Goal: Task Accomplishment & Management: Use online tool/utility

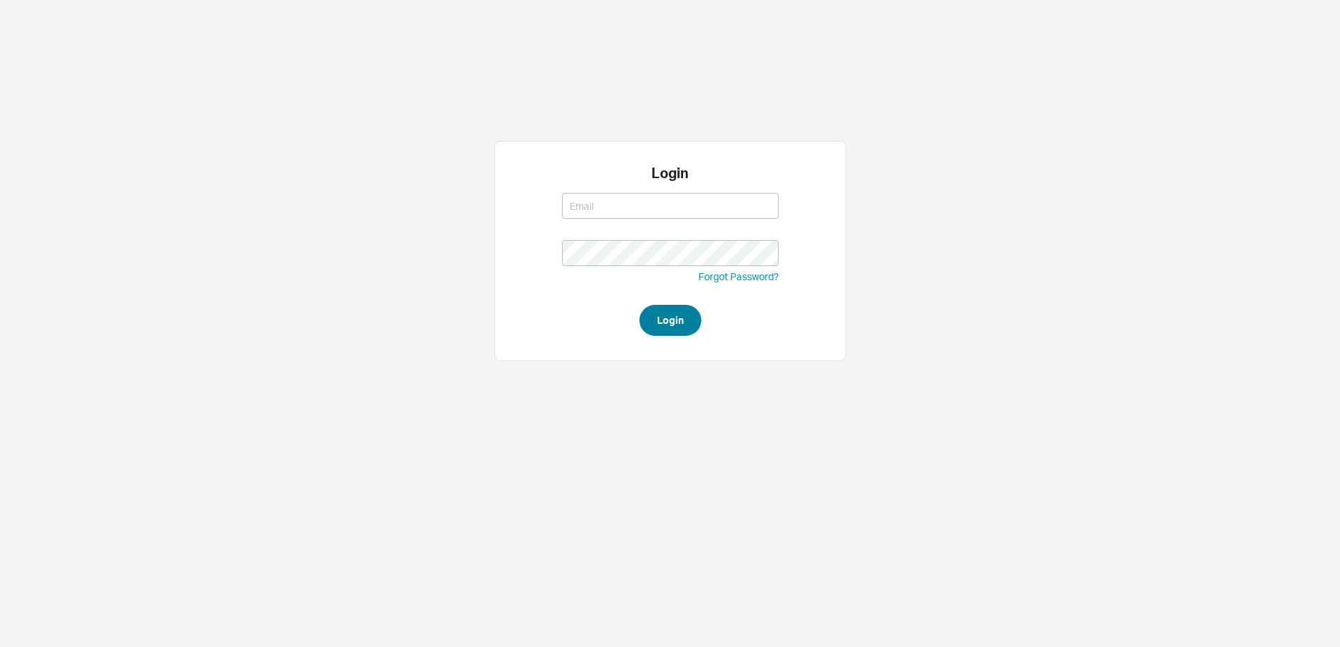
type input "steven@qualitybath.com"
click at [677, 313] on button "Login" at bounding box center [670, 320] width 62 height 31
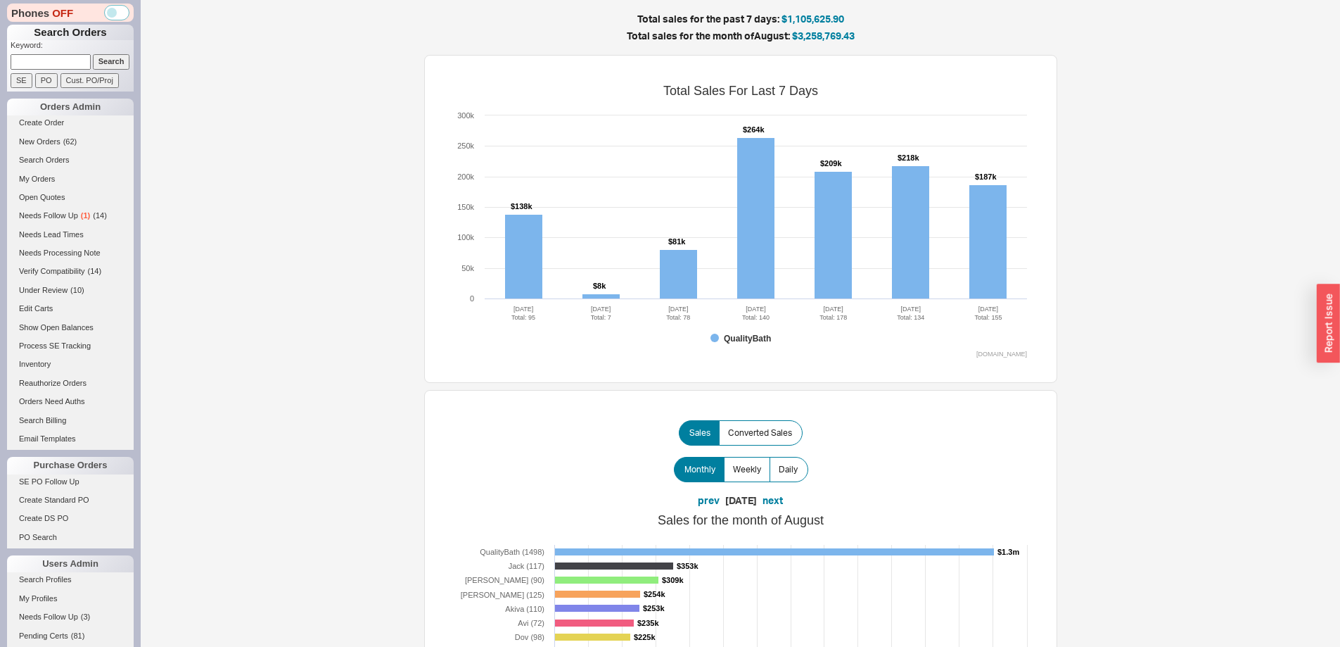
click at [65, 62] on input at bounding box center [51, 61] width 80 height 15
paste input "[EMAIL_ADDRESS][DOMAIN_NAME]"
click at [93, 54] on input "Search" at bounding box center [111, 61] width 37 height 15
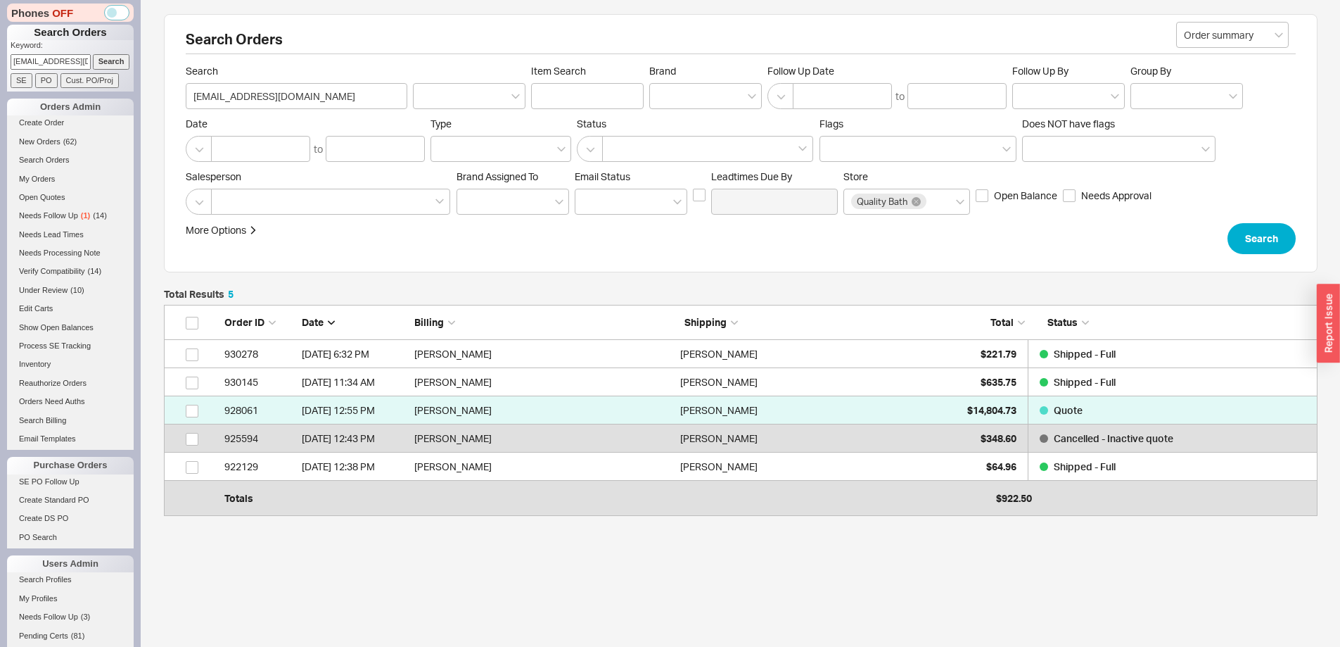
scroll to position [193, 1143]
click at [42, 72] on form "Keyword: [EMAIL_ADDRESS][DOMAIN_NAME] Search SE PO Cust. PO/Proj" at bounding box center [72, 64] width 123 height 48
click at [42, 67] on input "[EMAIL_ADDRESS][DOMAIN_NAME]" at bounding box center [51, 61] width 80 height 15
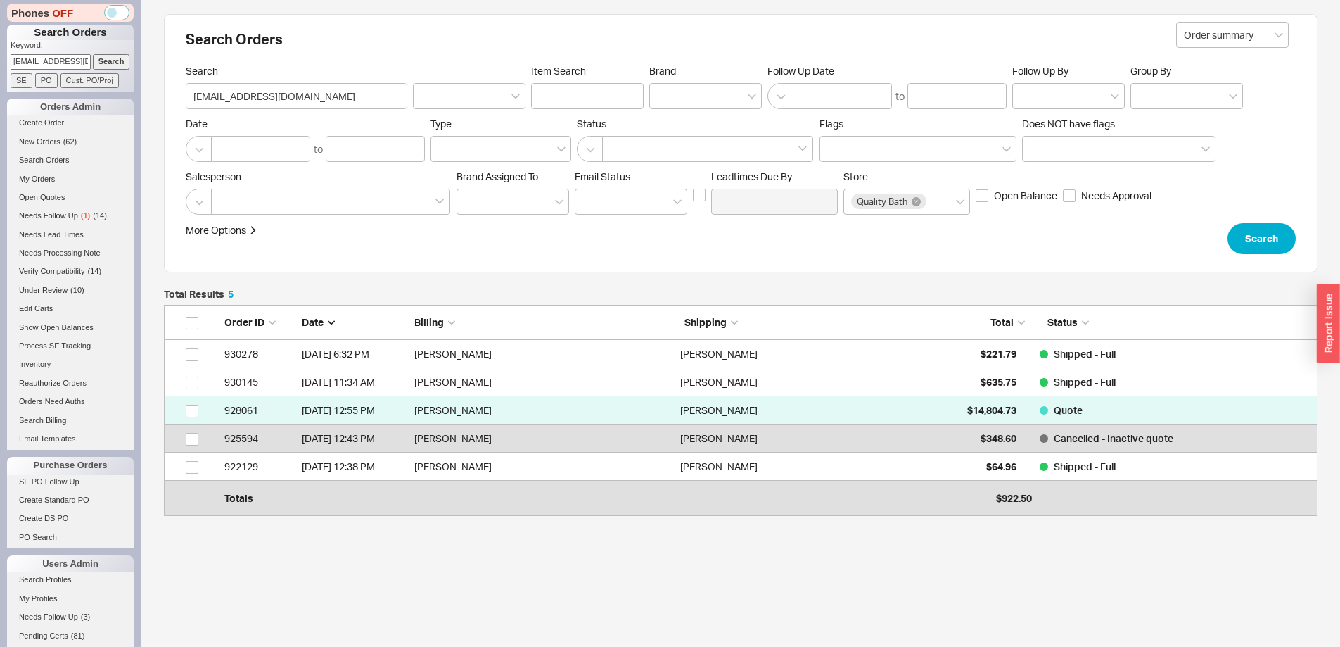
paste input "rah"
type input "[PERSON_NAME][EMAIL_ADDRESS][DOMAIN_NAME]"
click at [93, 54] on input "Search" at bounding box center [111, 61] width 37 height 15
type input "[PERSON_NAME][EMAIL_ADDRESS][DOMAIN_NAME]"
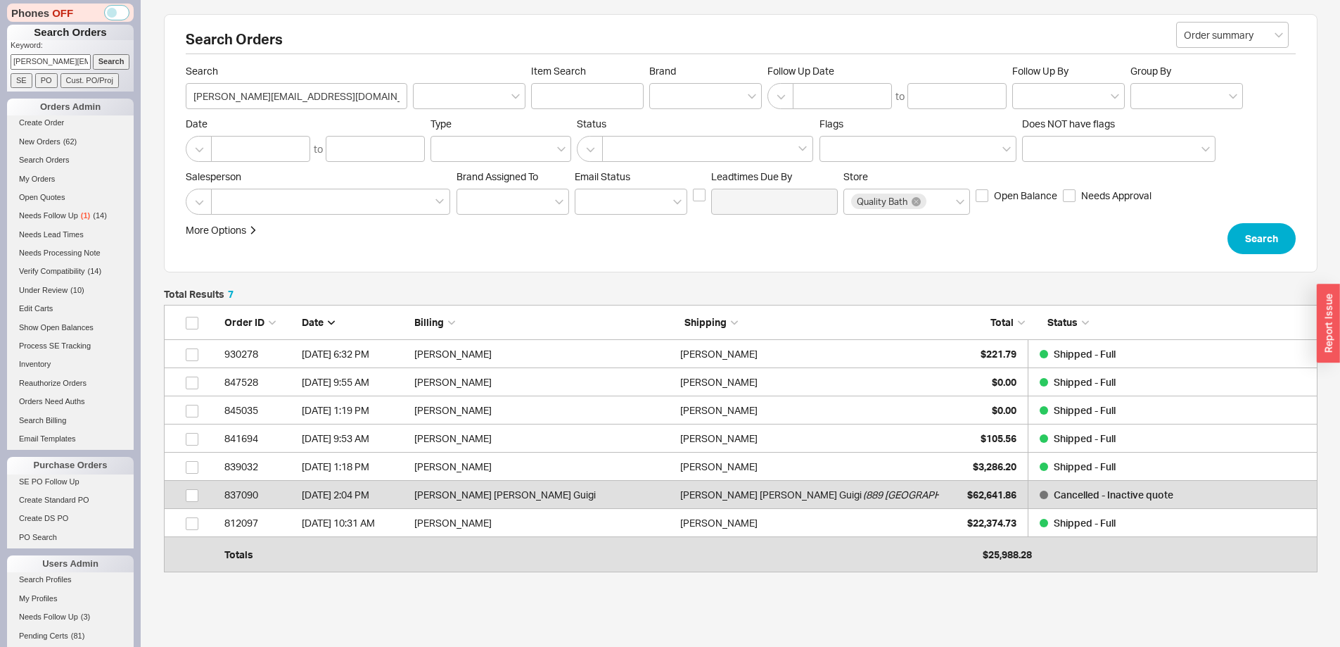
scroll to position [250, 1143]
click at [67, 60] on input "[PERSON_NAME][EMAIL_ADDRESS][DOMAIN_NAME]" at bounding box center [51, 61] width 80 height 15
paste input "[EMAIL_ADDRESS]"
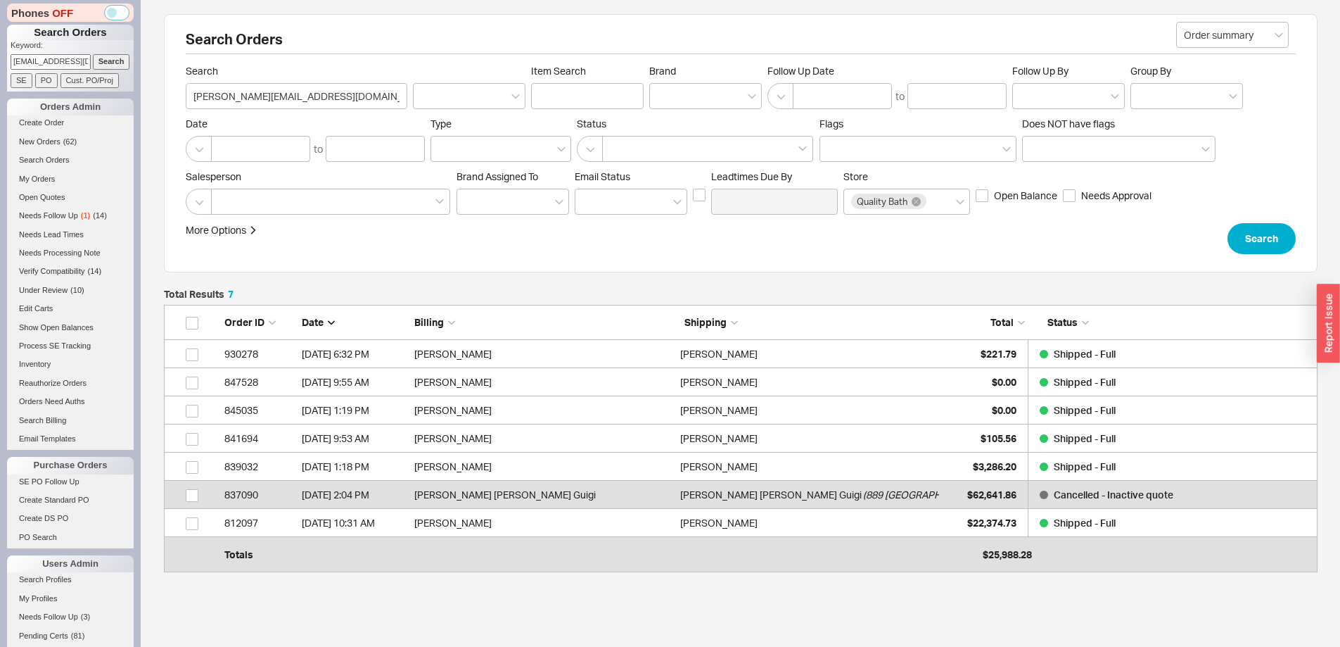
scroll to position [0, 29]
type input "[EMAIL_ADDRESS][DOMAIN_NAME]"
click at [93, 54] on input "Search" at bounding box center [111, 61] width 37 height 15
type input "[EMAIL_ADDRESS][DOMAIN_NAME]"
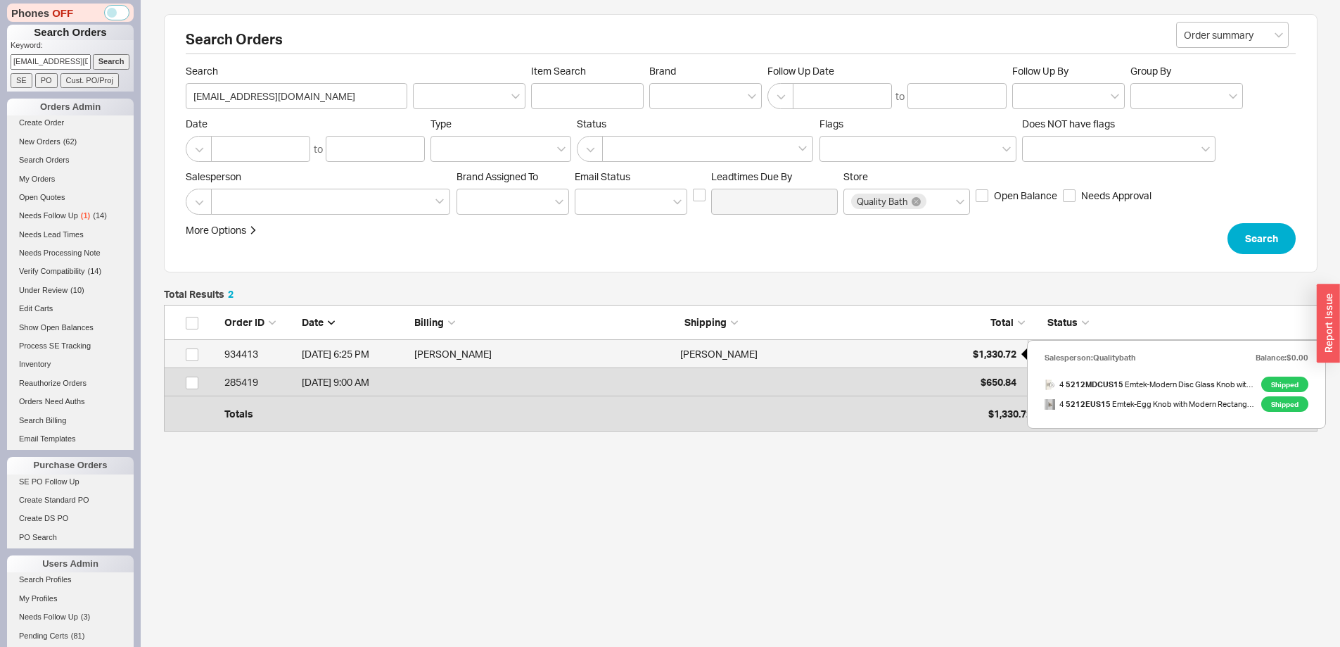
click at [988, 345] on div "$1,330.72" at bounding box center [981, 354] width 70 height 28
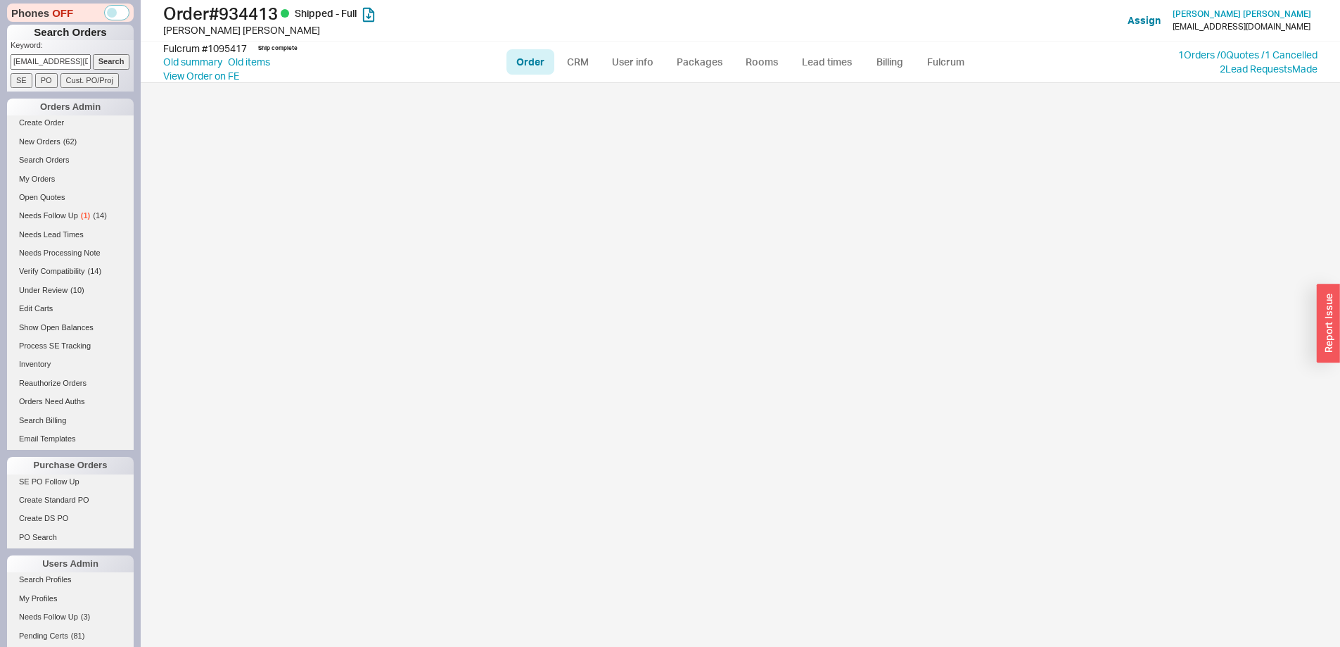
select select "LOW"
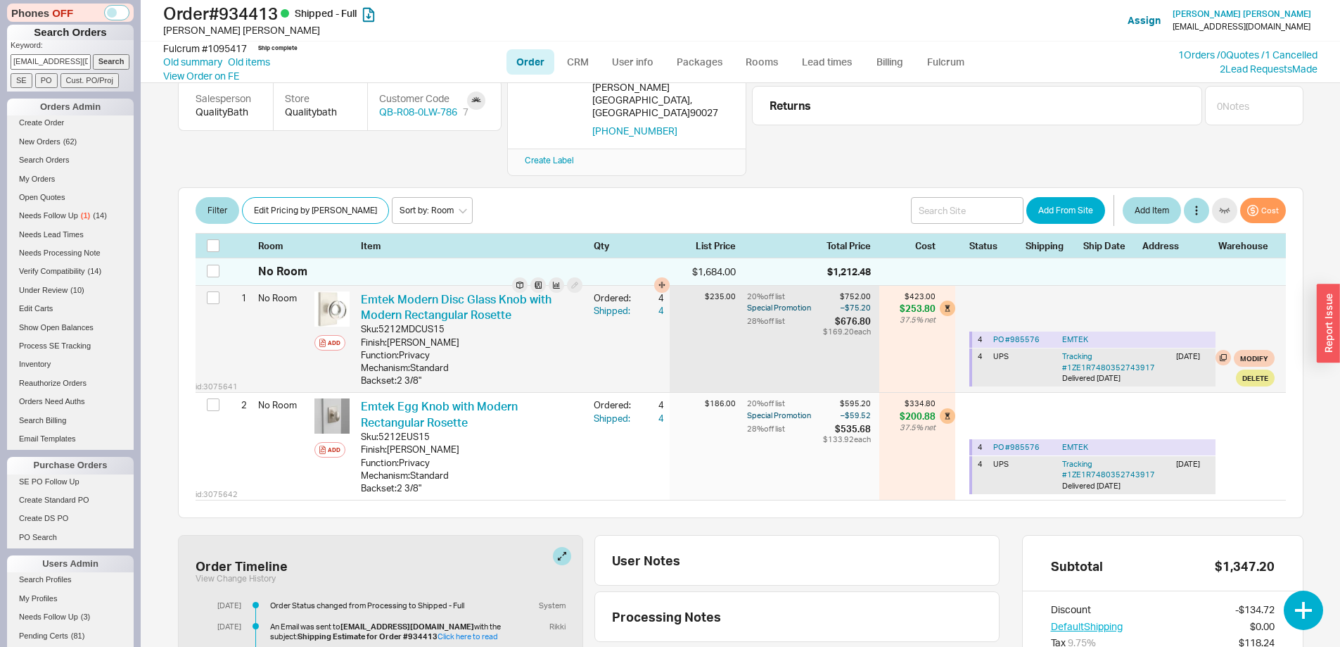
scroll to position [158, 0]
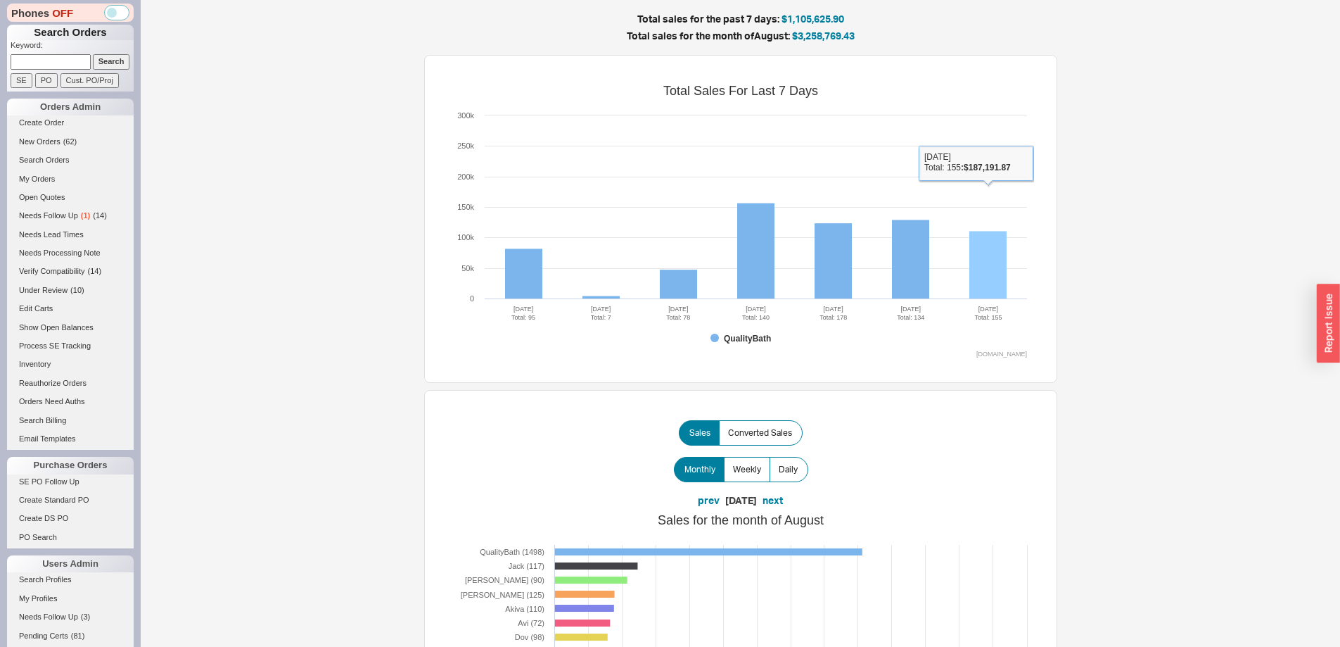
click at [976, 258] on rect at bounding box center [987, 265] width 37 height 68
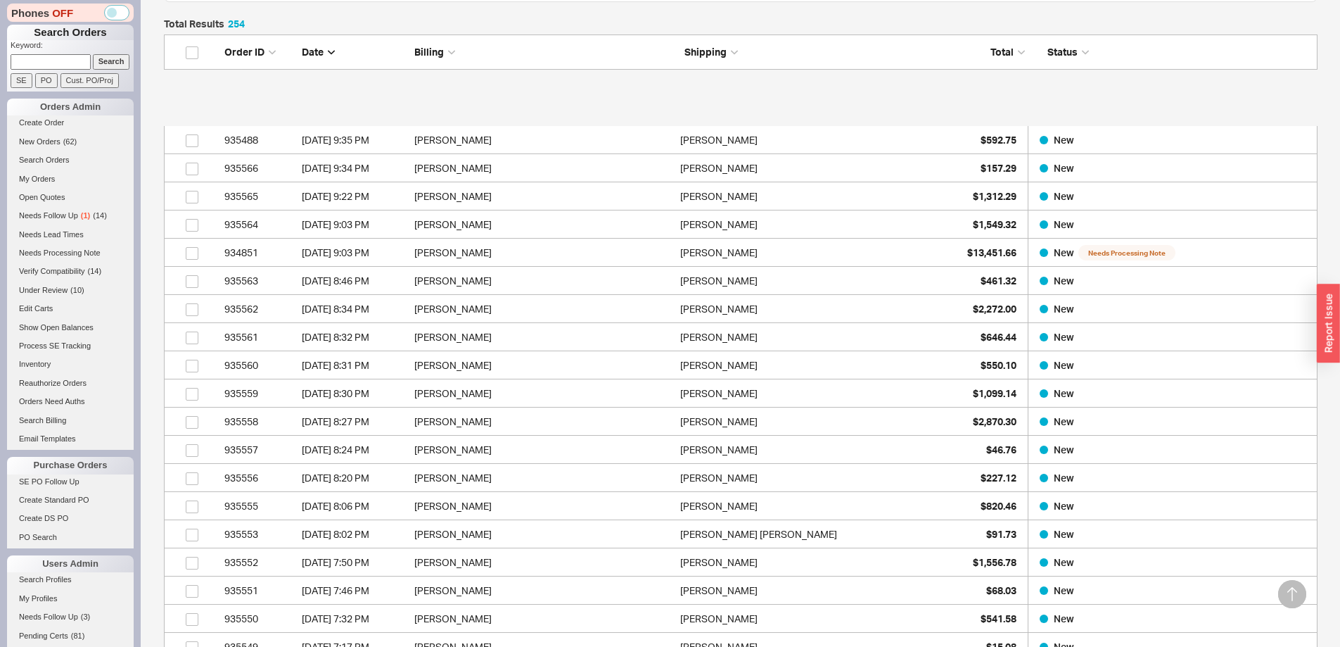
scroll to position [422, 0]
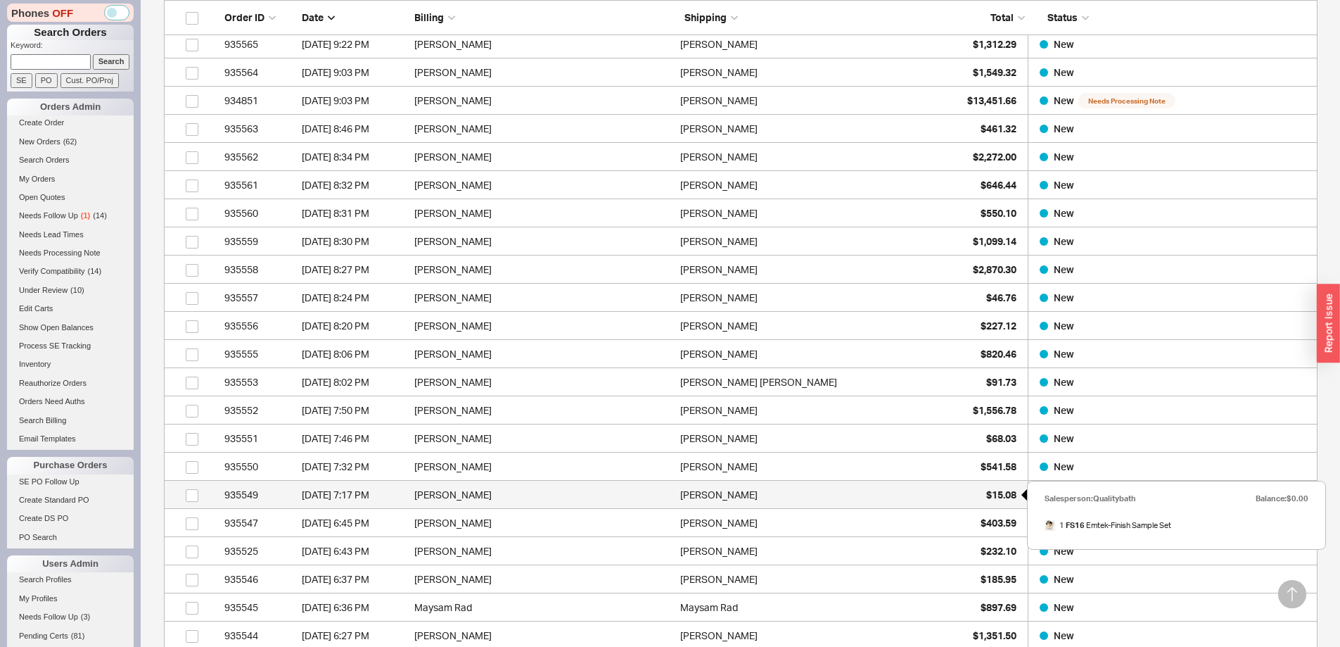
click at [985, 503] on div "$15.08" at bounding box center [981, 494] width 70 height 28
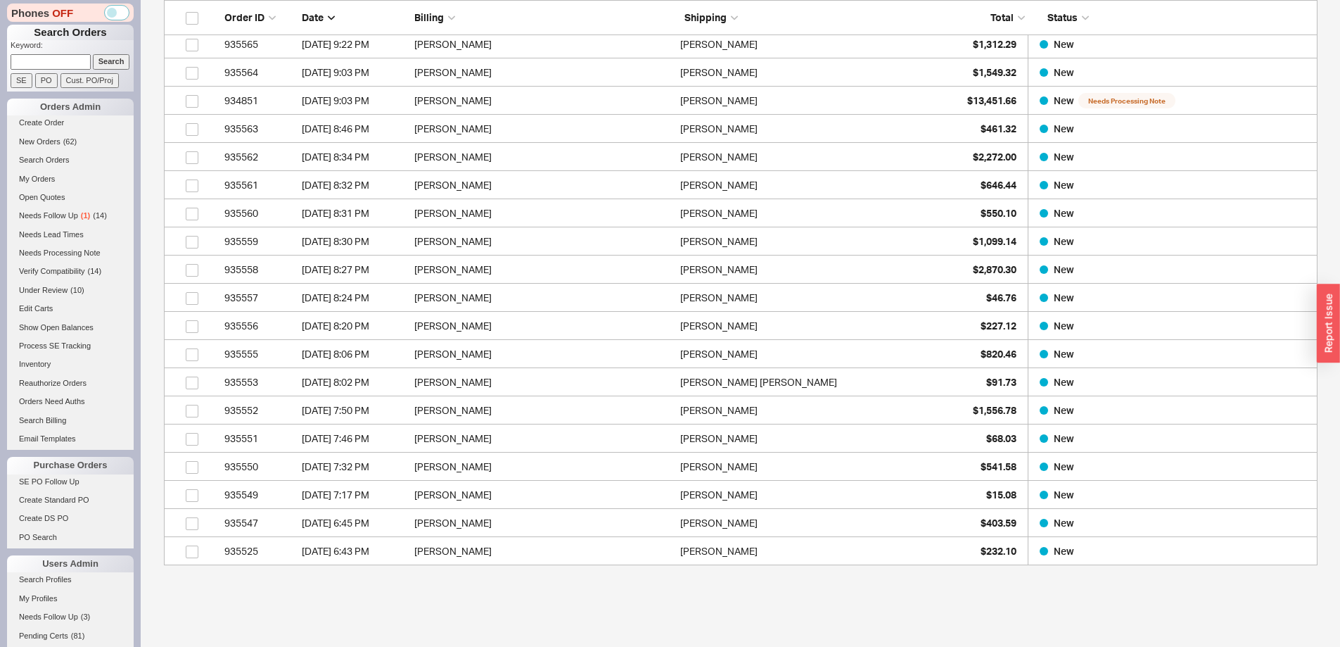
scroll to position [0, 0]
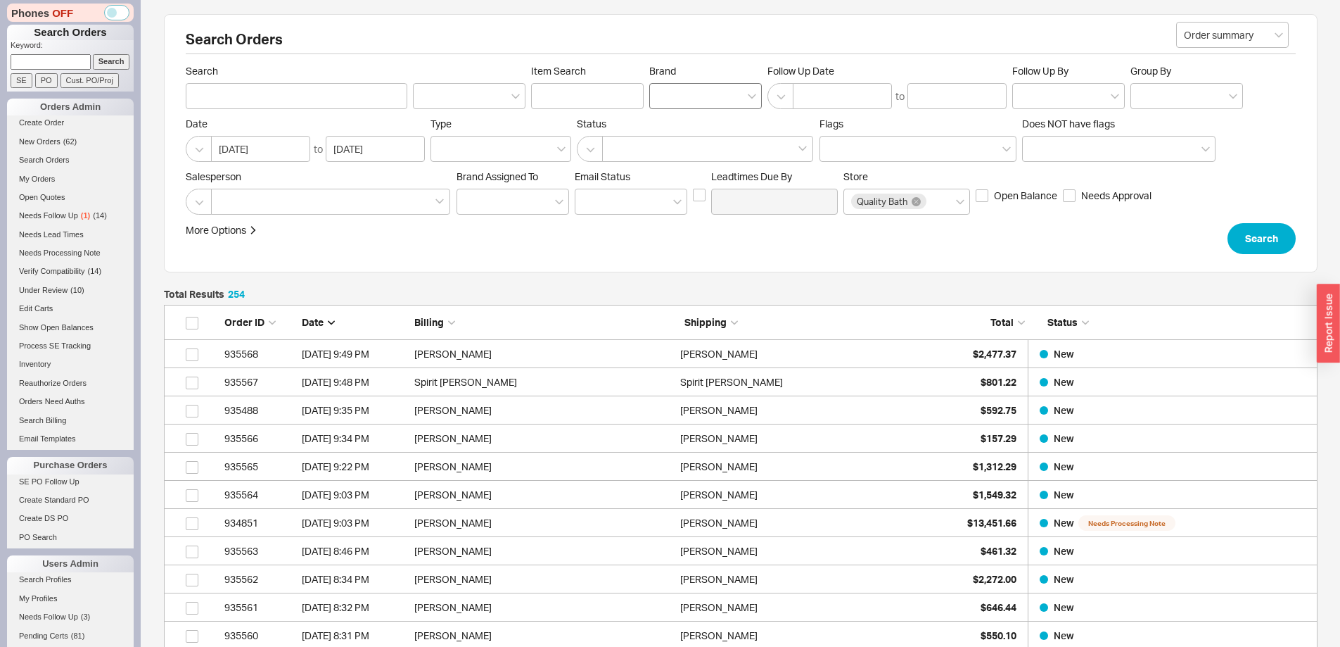
click at [686, 96] on div at bounding box center [705, 96] width 113 height 26
click at [667, 96] on input "Brand" at bounding box center [662, 96] width 10 height 16
type input "emte"
type input "Brand"
click button "Search" at bounding box center [1262, 238] width 68 height 31
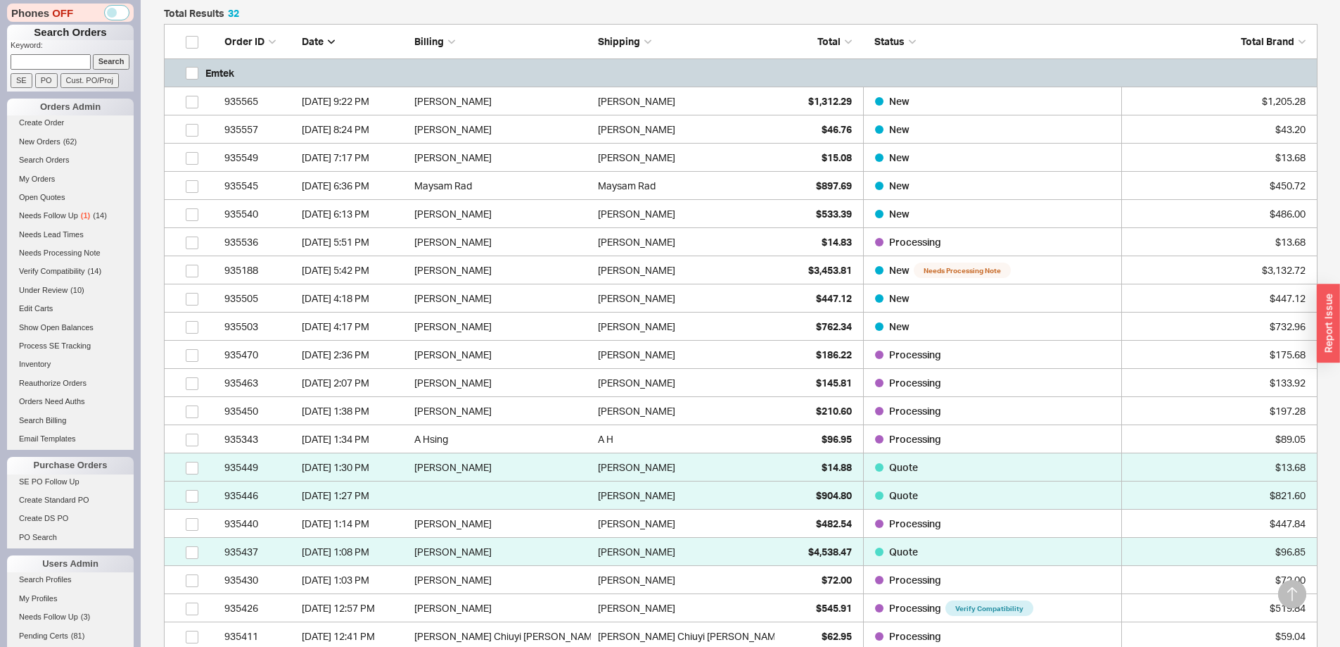
scroll to position [281, 0]
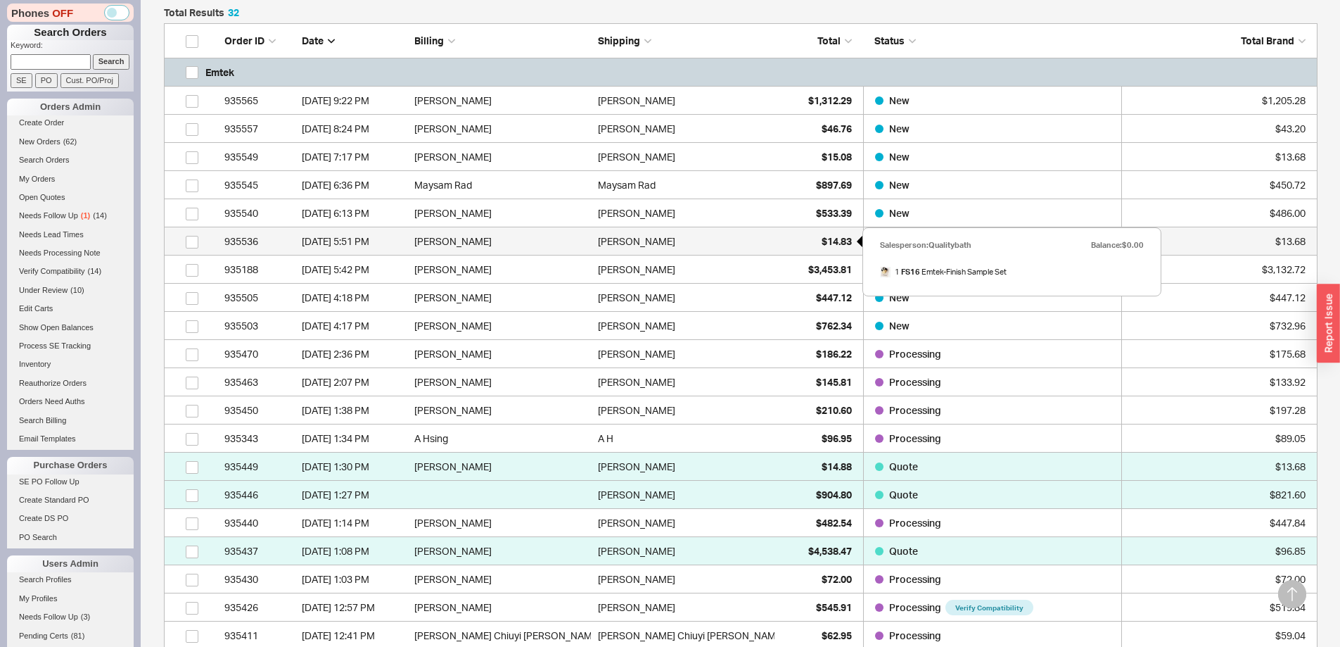
click at [804, 241] on div "$14.83" at bounding box center [817, 241] width 70 height 28
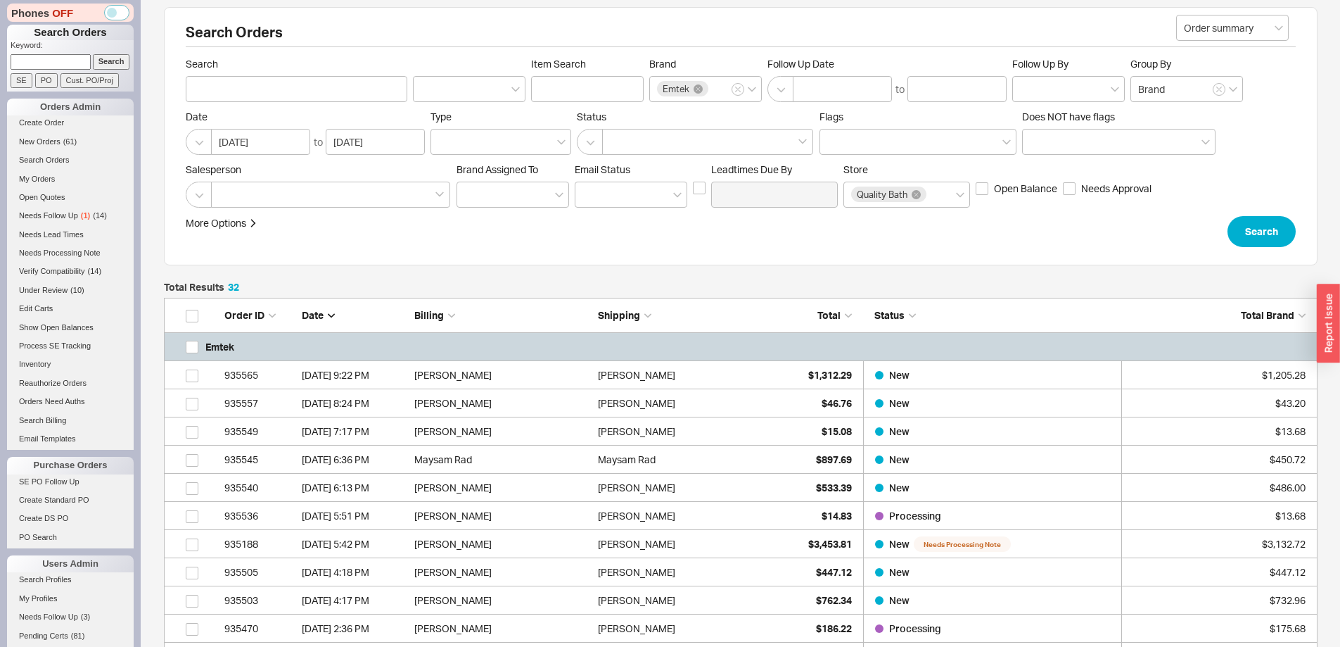
scroll to position [0, 0]
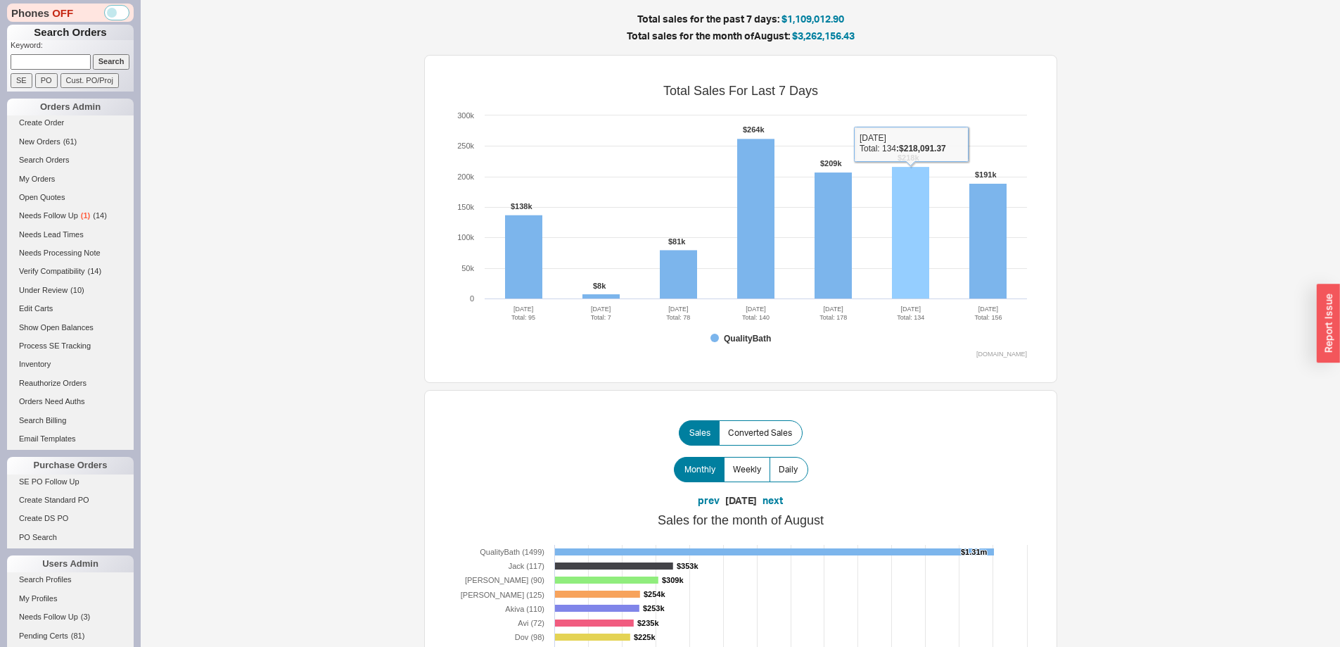
click at [901, 248] on rect at bounding box center [910, 233] width 37 height 132
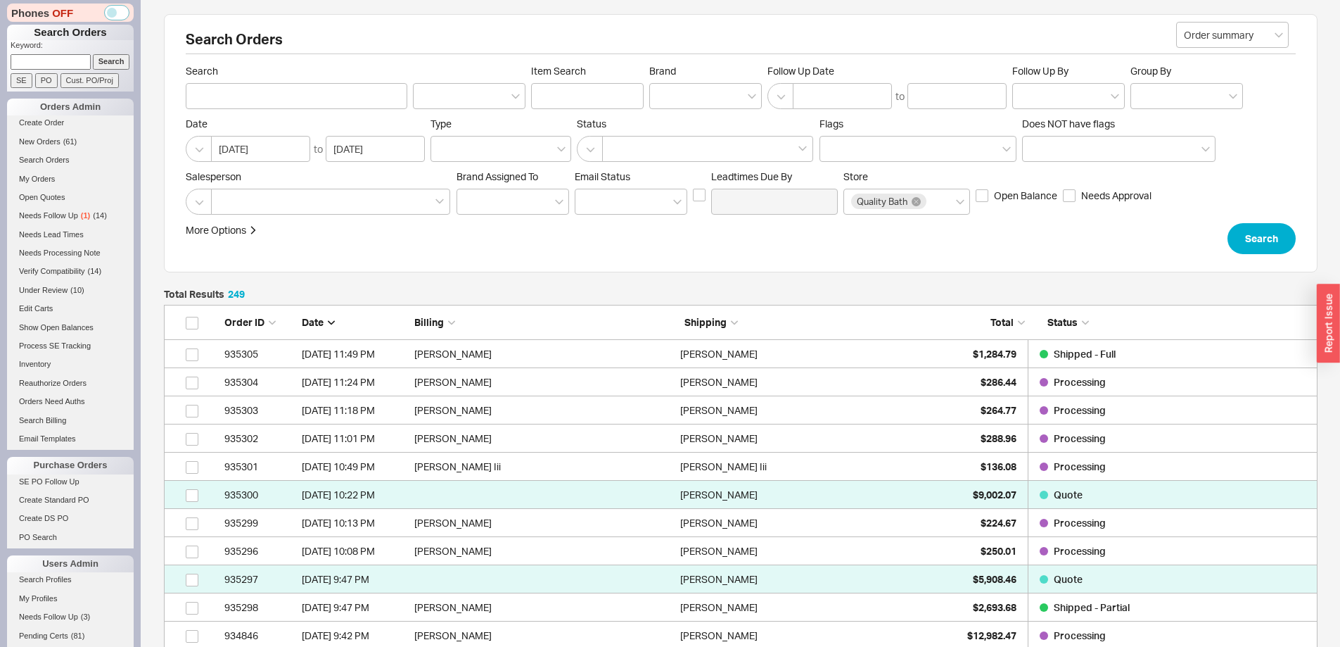
scroll to position [7060, 1143]
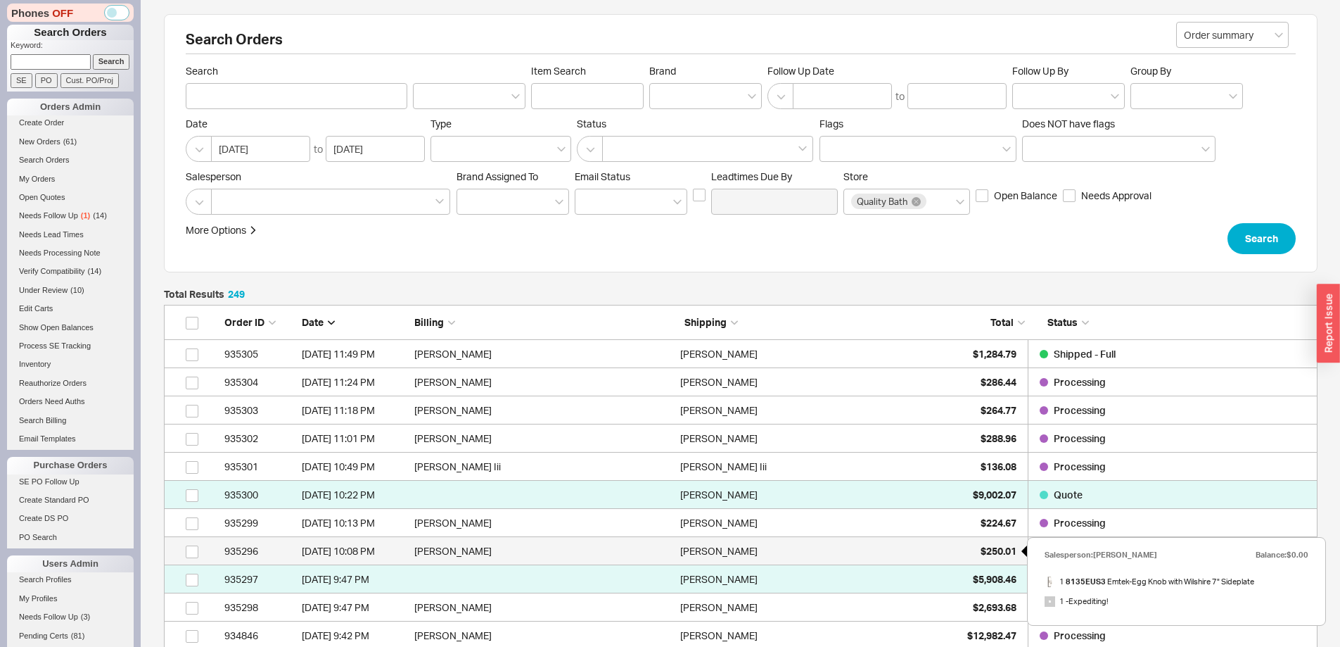
click at [990, 549] on span "$250.01" at bounding box center [999, 551] width 36 height 12
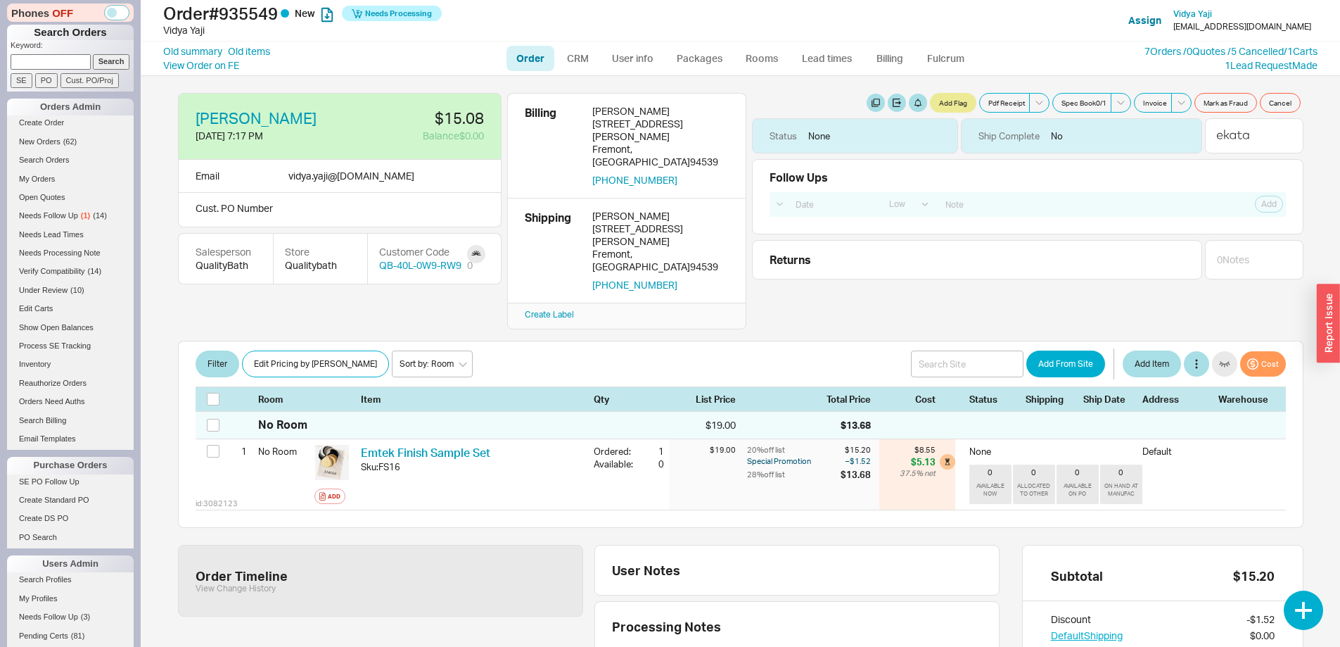
select select "LOW"
click at [1164, 51] on link "7 Orders / 0 Quotes / 5 Cancelled" at bounding box center [1214, 51] width 139 height 12
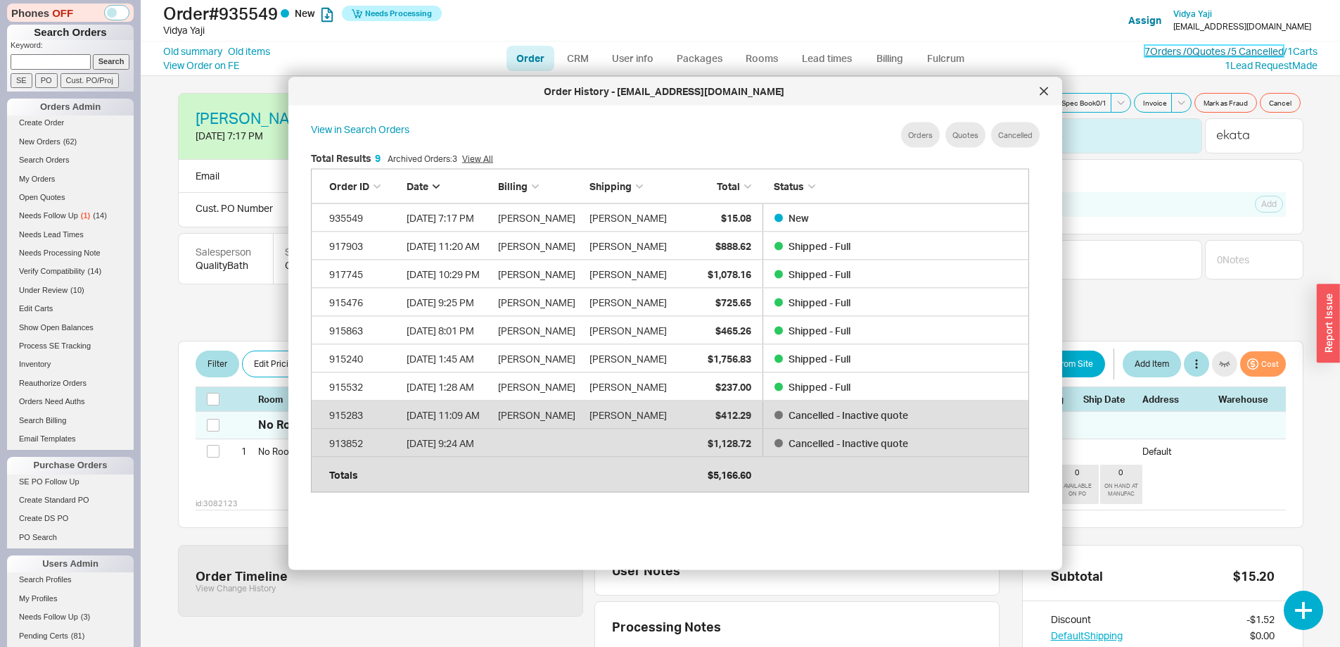
scroll to position [420, 730]
drag, startPoint x: 1046, startPoint y: 88, endPoint x: 637, endPoint y: 53, distance: 410.9
click at [1043, 88] on icon at bounding box center [1044, 91] width 8 height 8
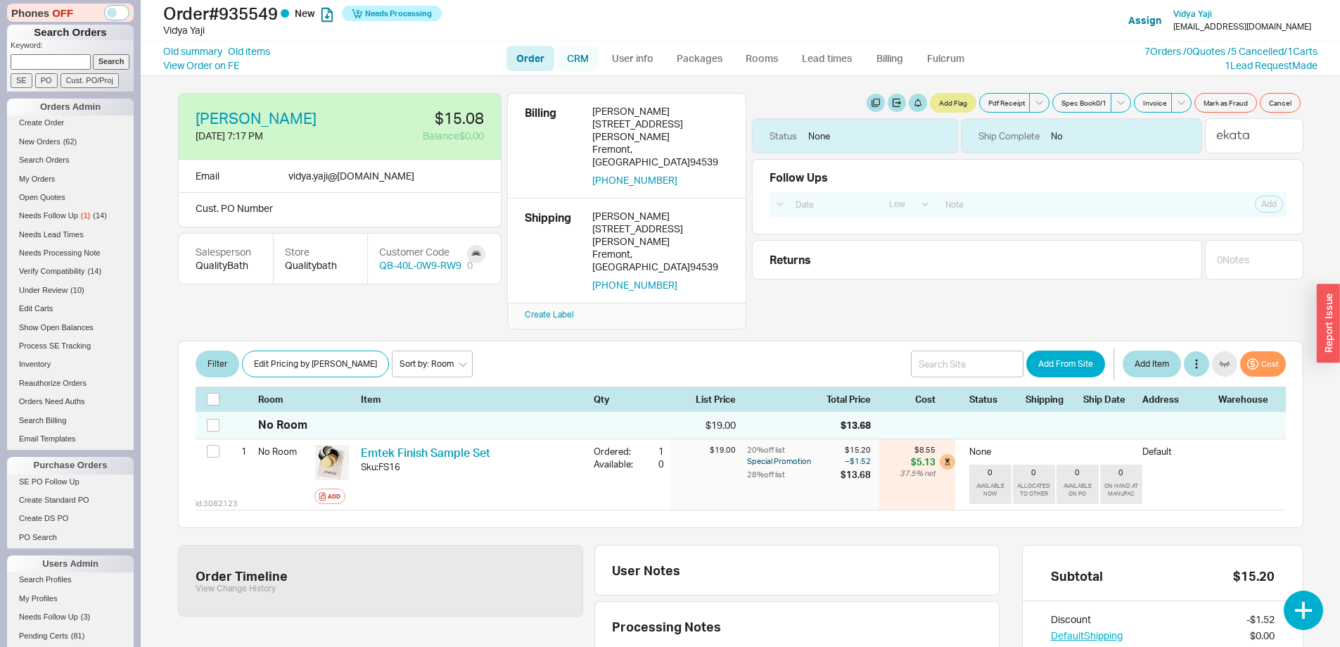
click at [565, 51] on link "CRM" at bounding box center [578, 58] width 42 height 25
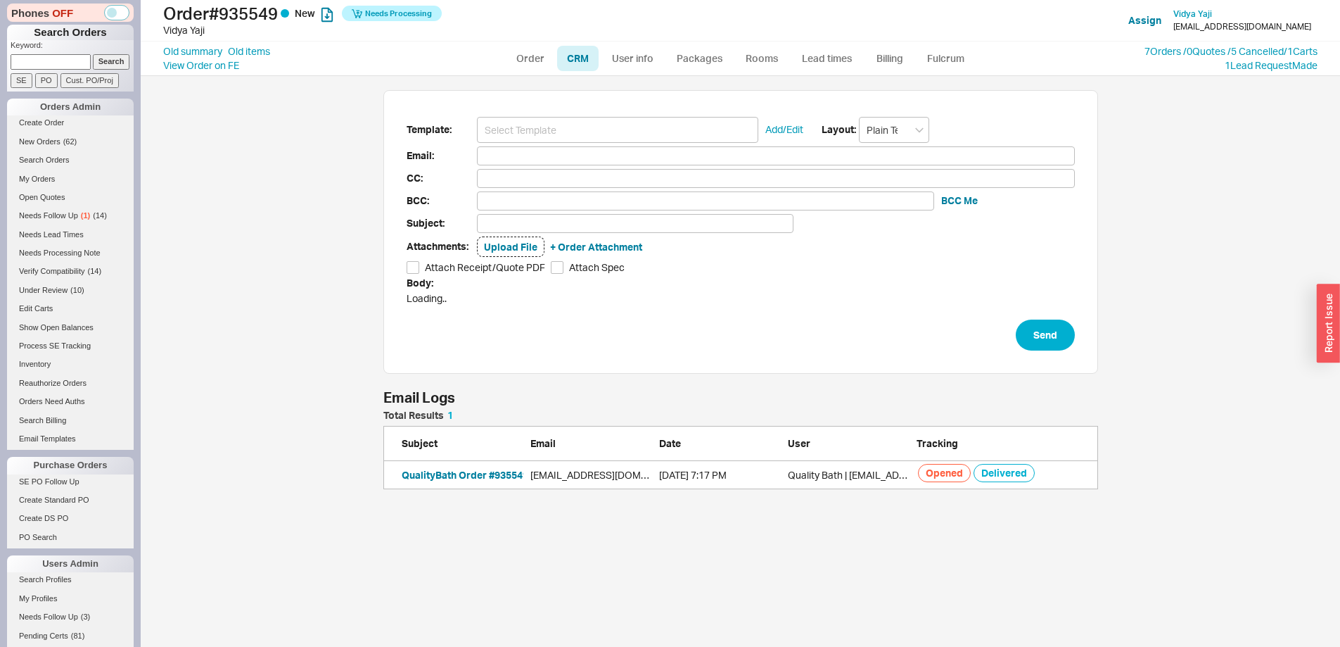
scroll to position [561, 1178]
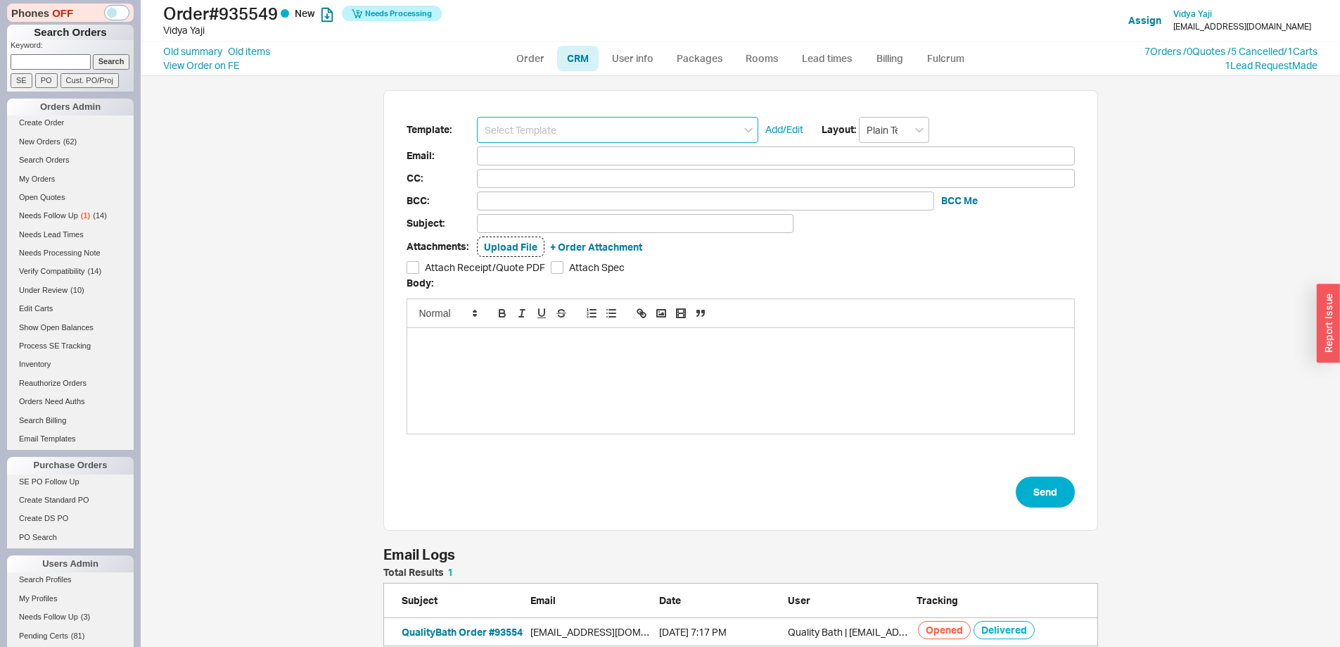
click at [554, 125] on input at bounding box center [617, 130] width 281 height 26
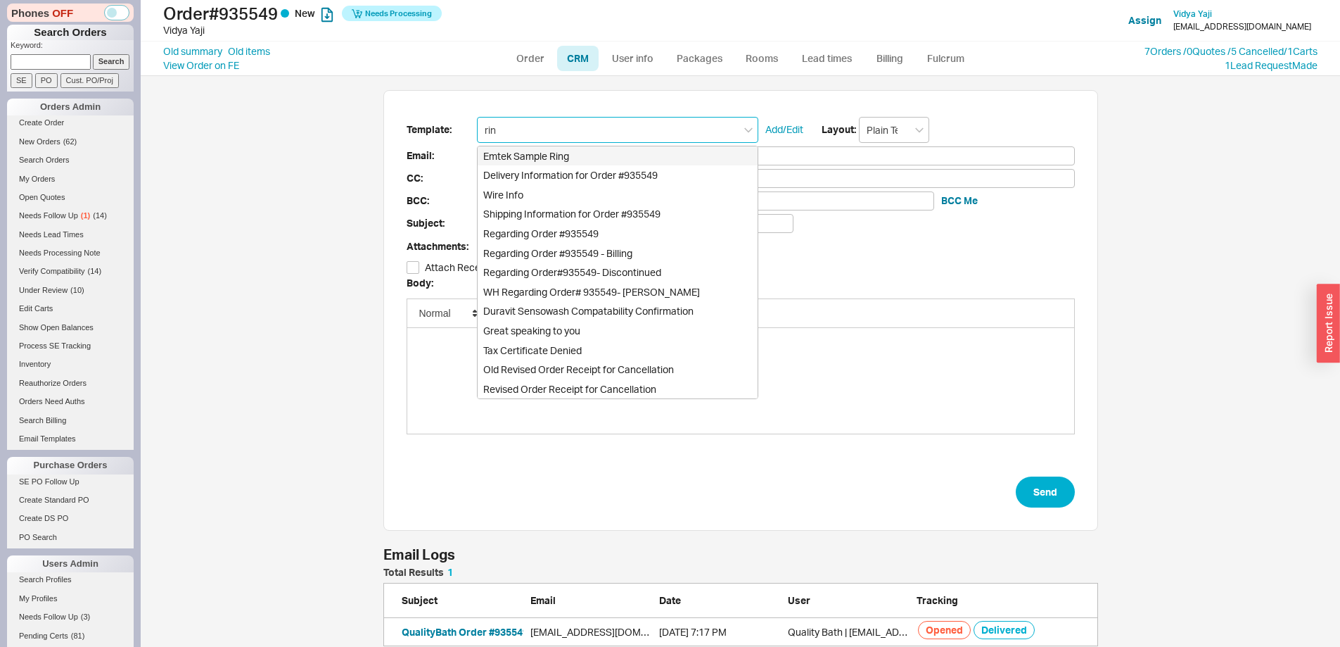
type input "ring"
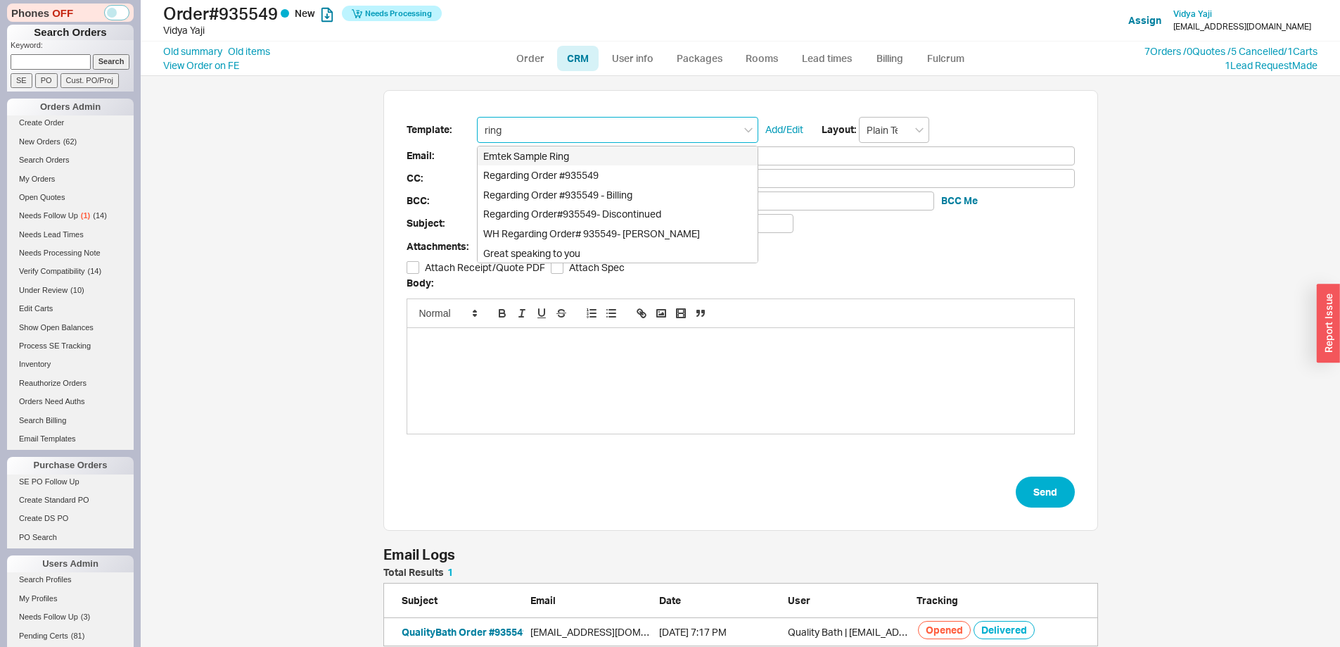
type input "vidya.yaji@gmail.com"
type input "Regarding Emtek Order #935549"
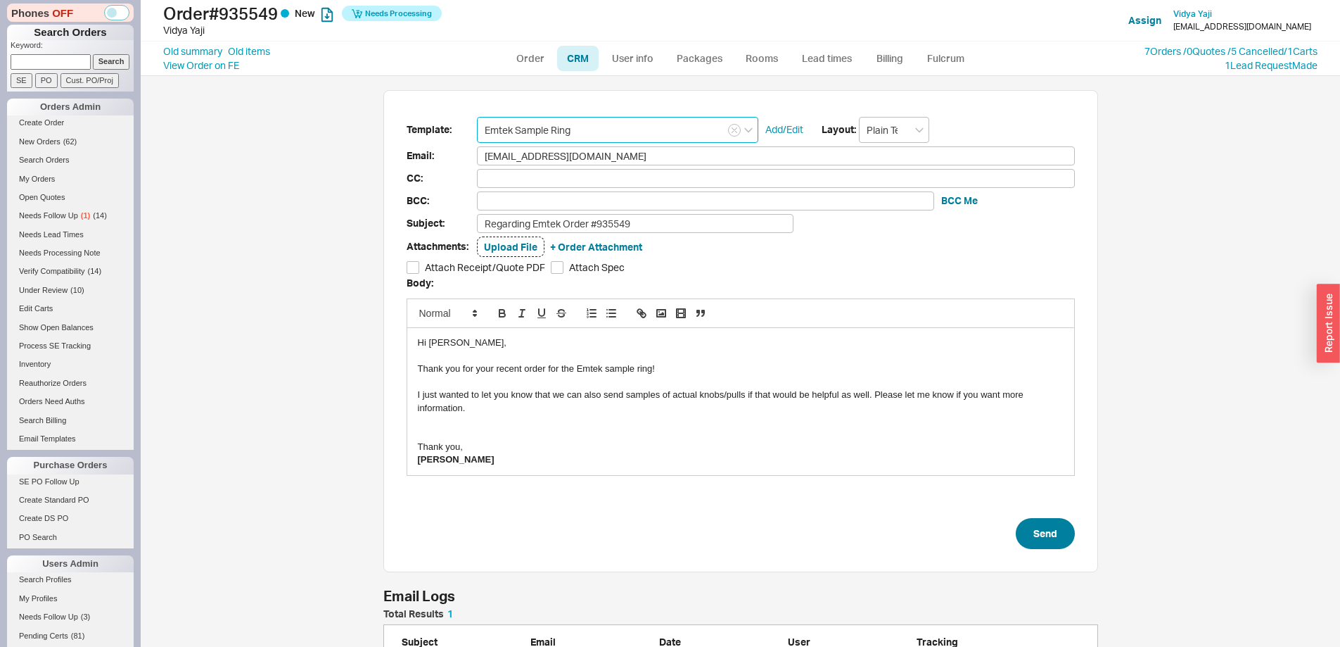
type input "Emtek Sample Ring"
click at [1039, 535] on button "Send" at bounding box center [1045, 533] width 59 height 31
select select "LOW"
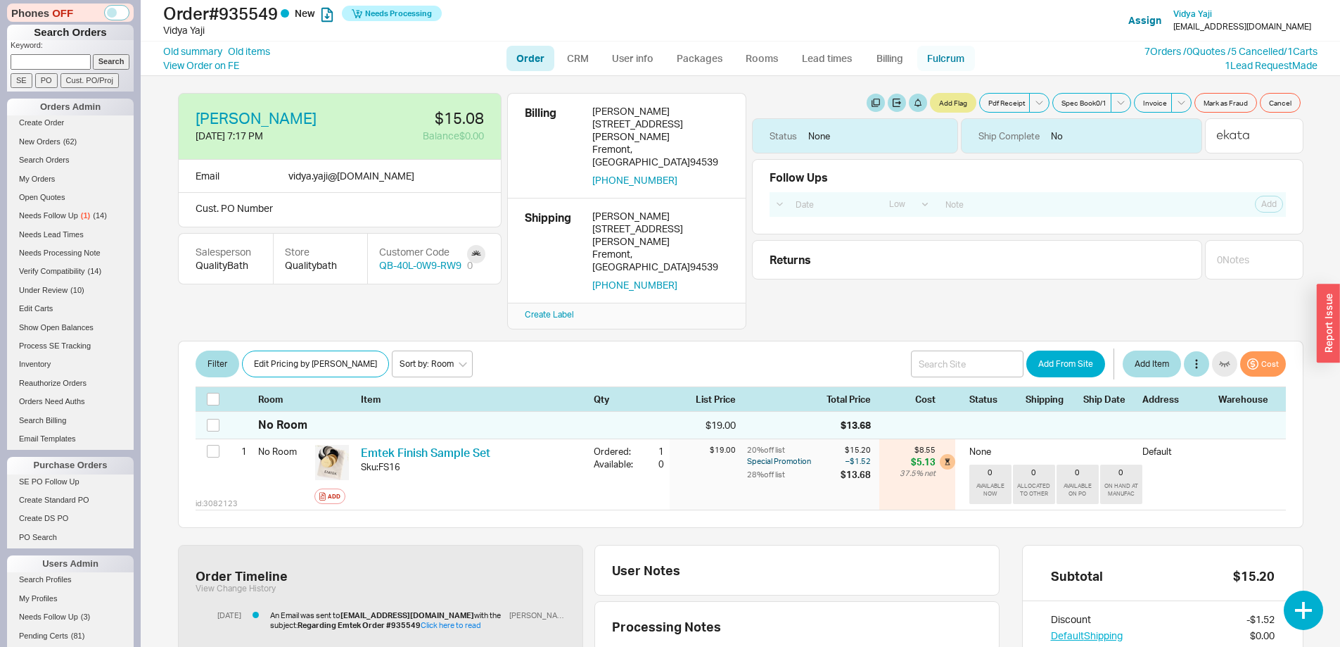
click at [926, 51] on link "Fulcrum" at bounding box center [946, 58] width 58 height 25
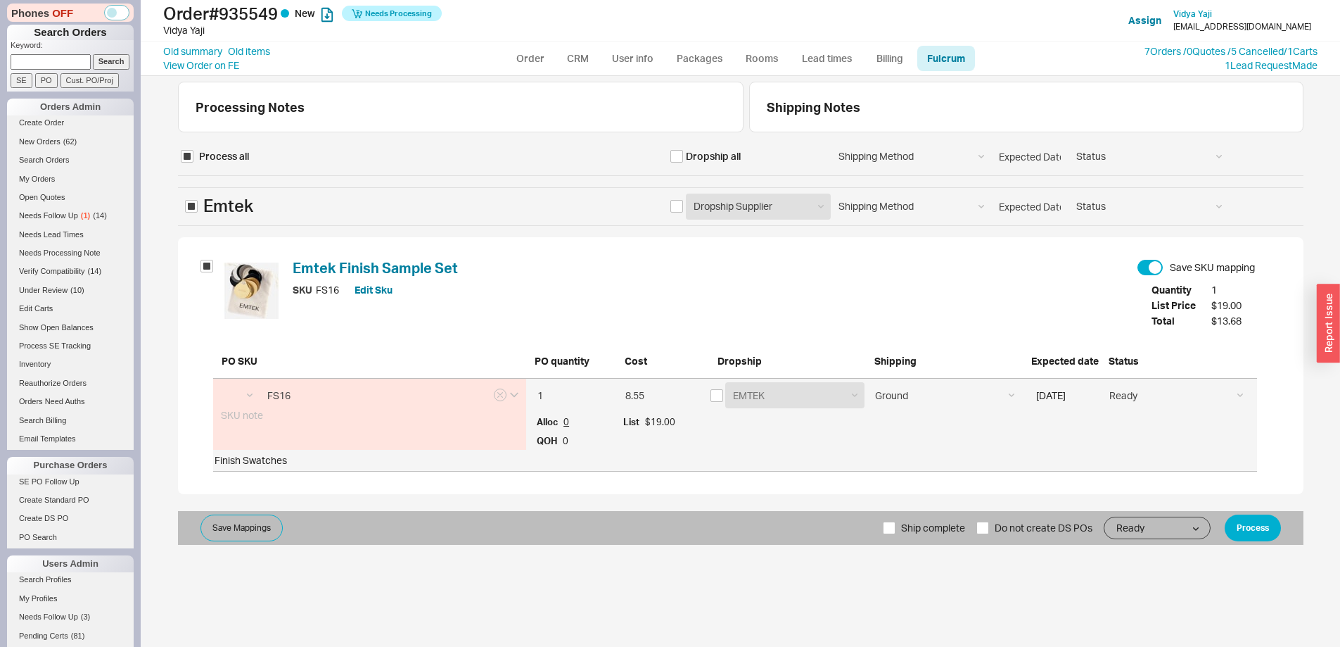
select select "EMT"
click at [713, 395] on input "checkbox" at bounding box center [717, 395] width 13 height 13
checkbox input "true"
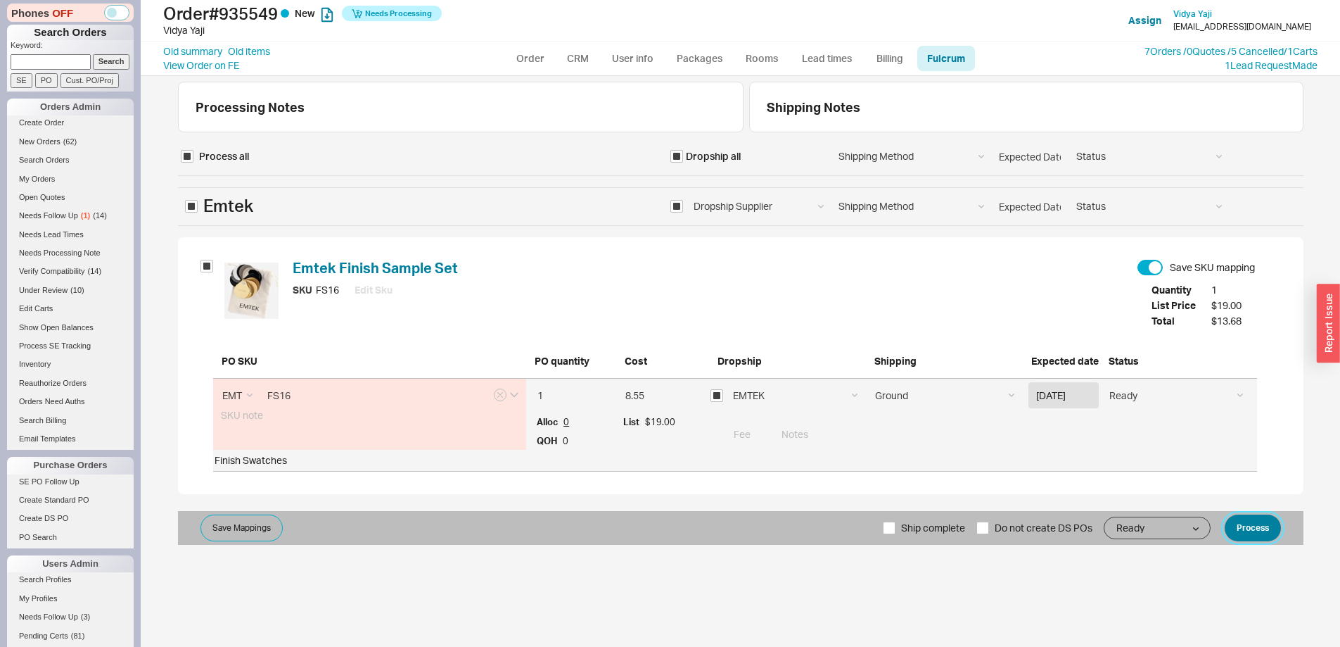
click at [1256, 535] on button "Process" at bounding box center [1253, 527] width 56 height 27
select select "LOW"
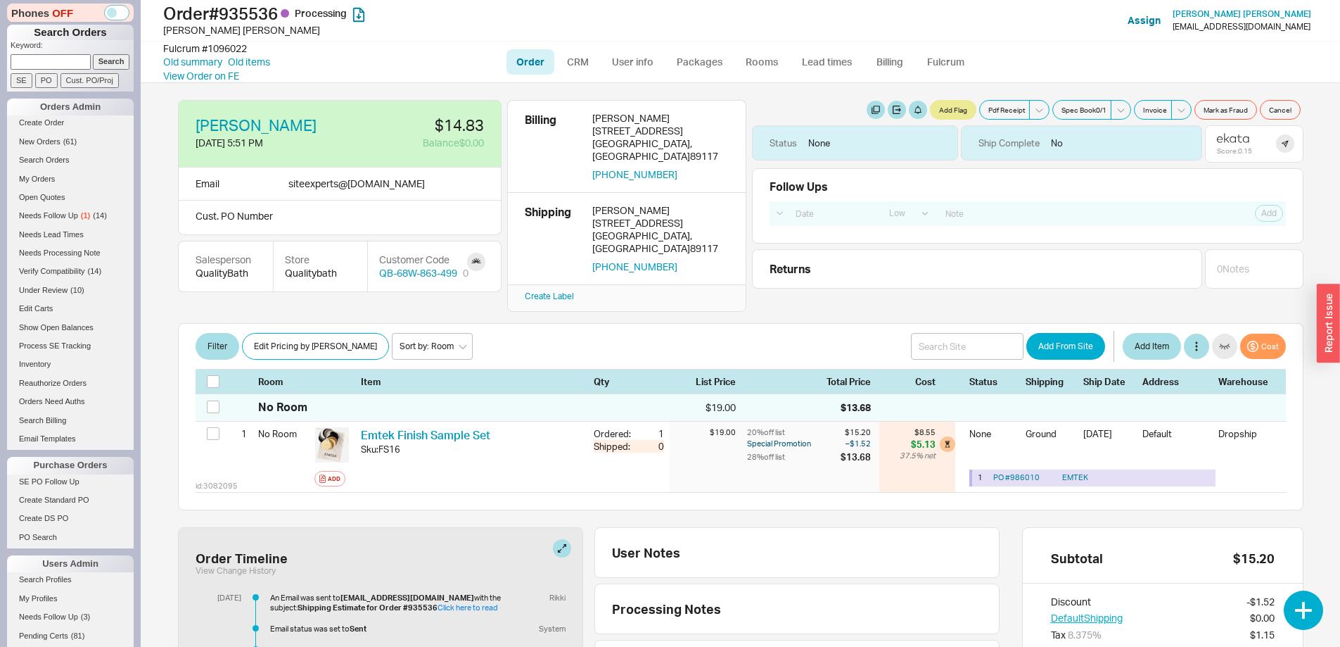
select select "LOW"
click at [587, 63] on link "CRM" at bounding box center [578, 61] width 42 height 25
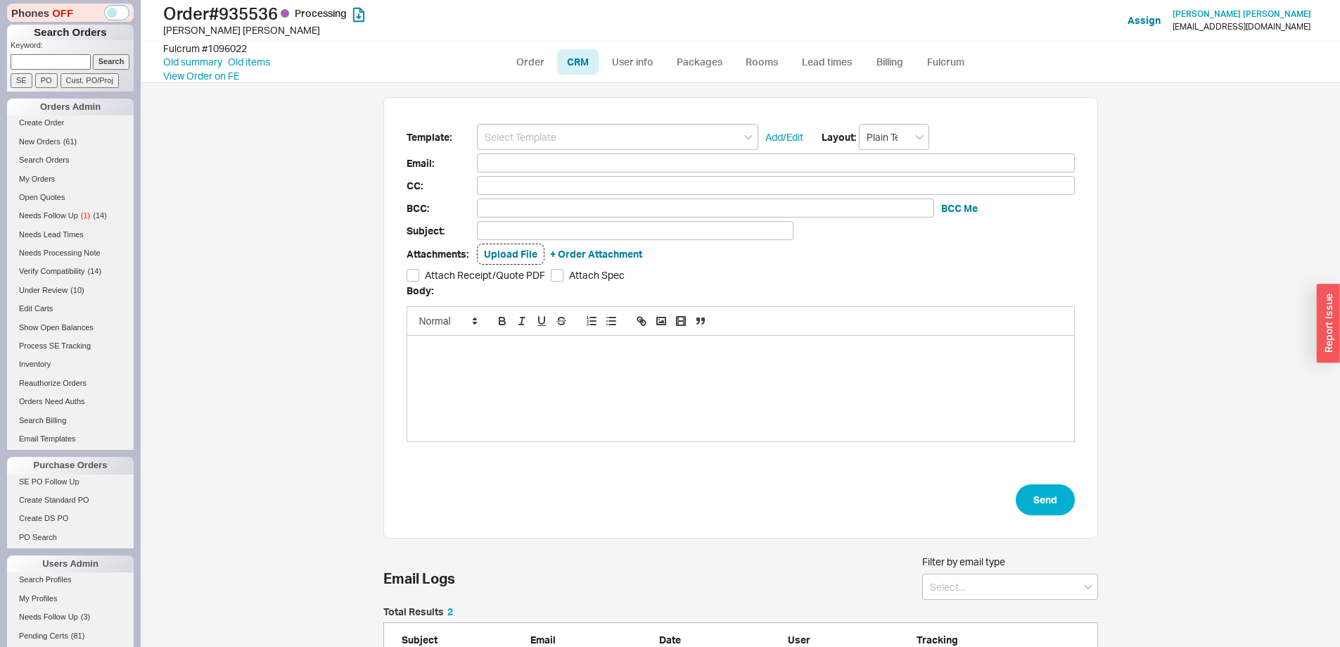
scroll to position [552, 1178]
click at [526, 70] on link "Order" at bounding box center [531, 61] width 48 height 25
select select "LOW"
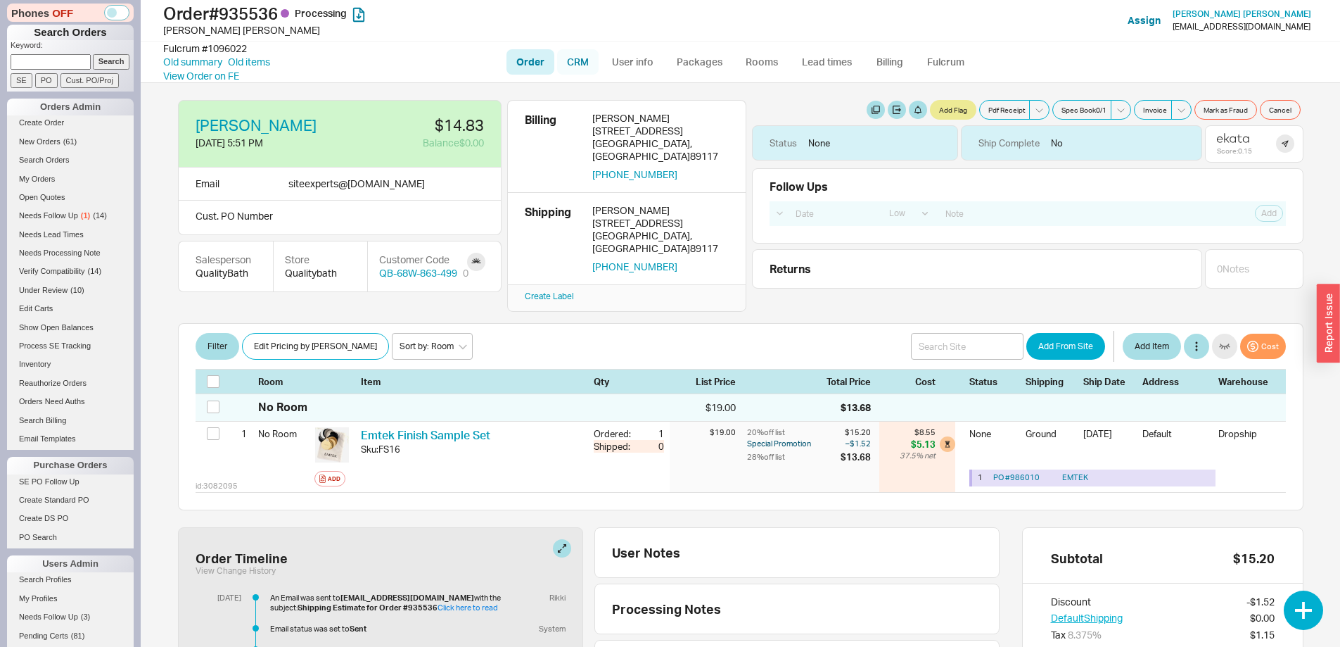
click at [578, 58] on link "CRM" at bounding box center [578, 61] width 42 height 25
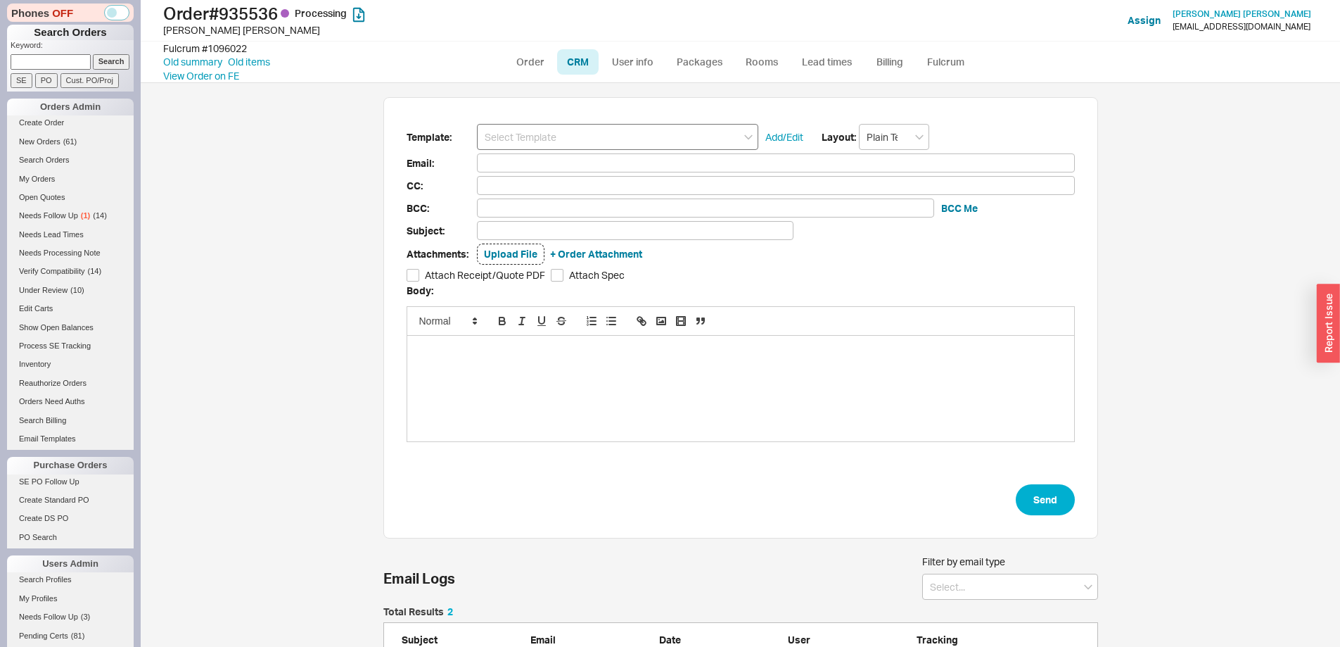
scroll to position [96, 704]
click at [576, 138] on input at bounding box center [617, 137] width 281 height 26
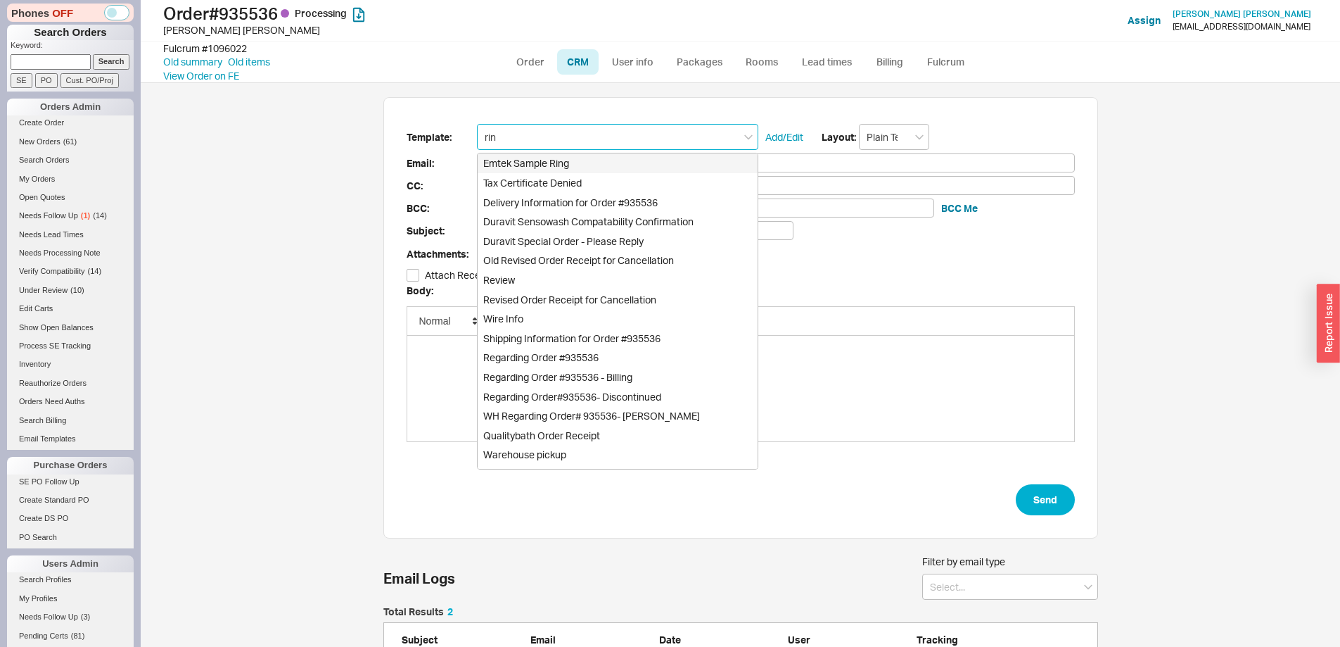
type input "ring"
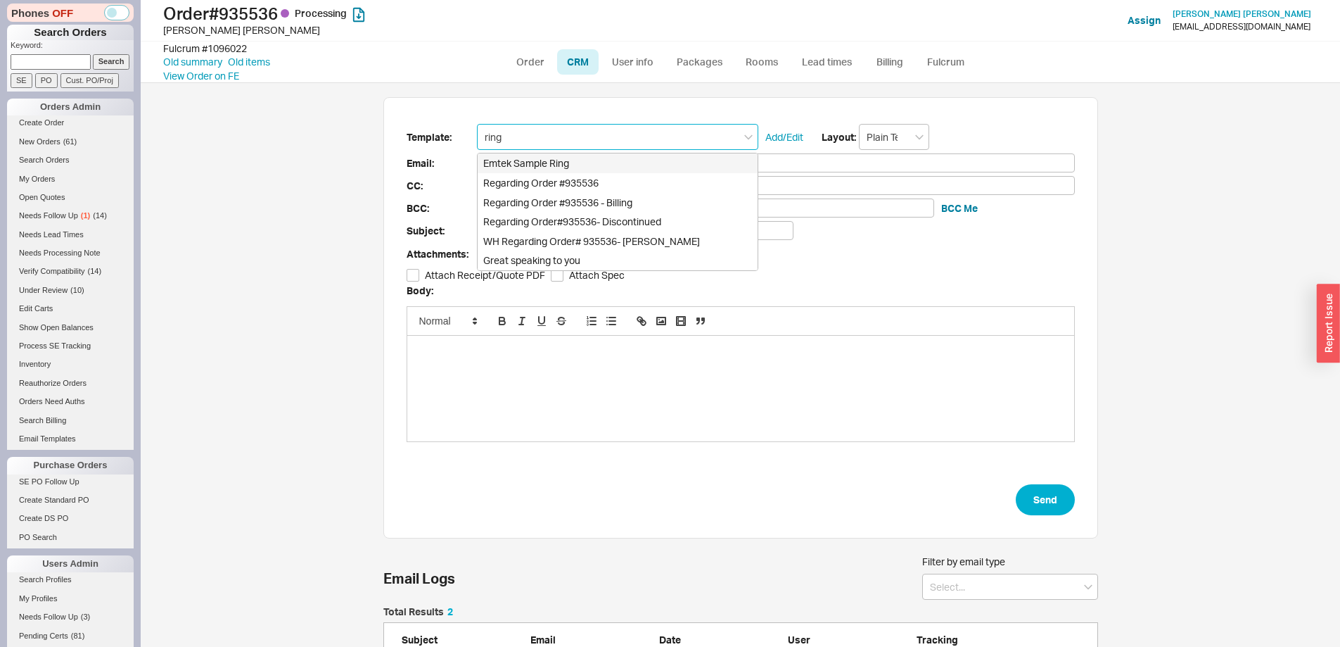
type input "[EMAIL_ADDRESS][DOMAIN_NAME]"
type input "Regarding Emtek Order #935536"
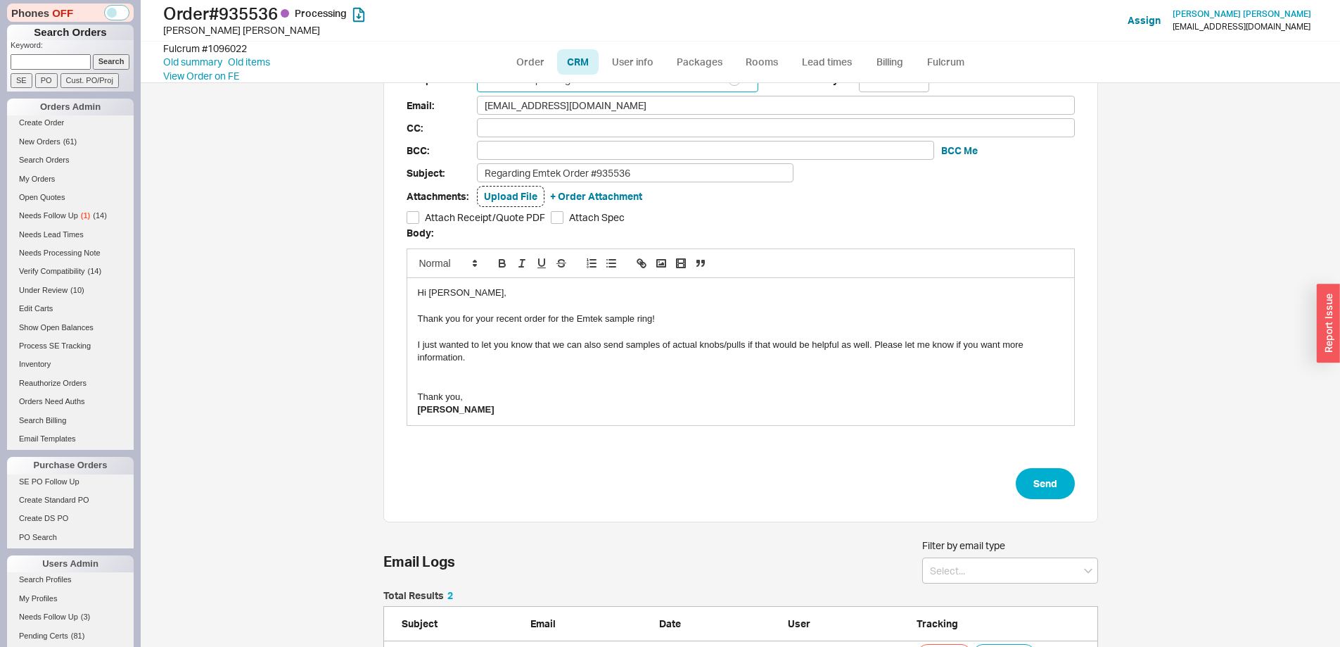
scroll to position [122, 0]
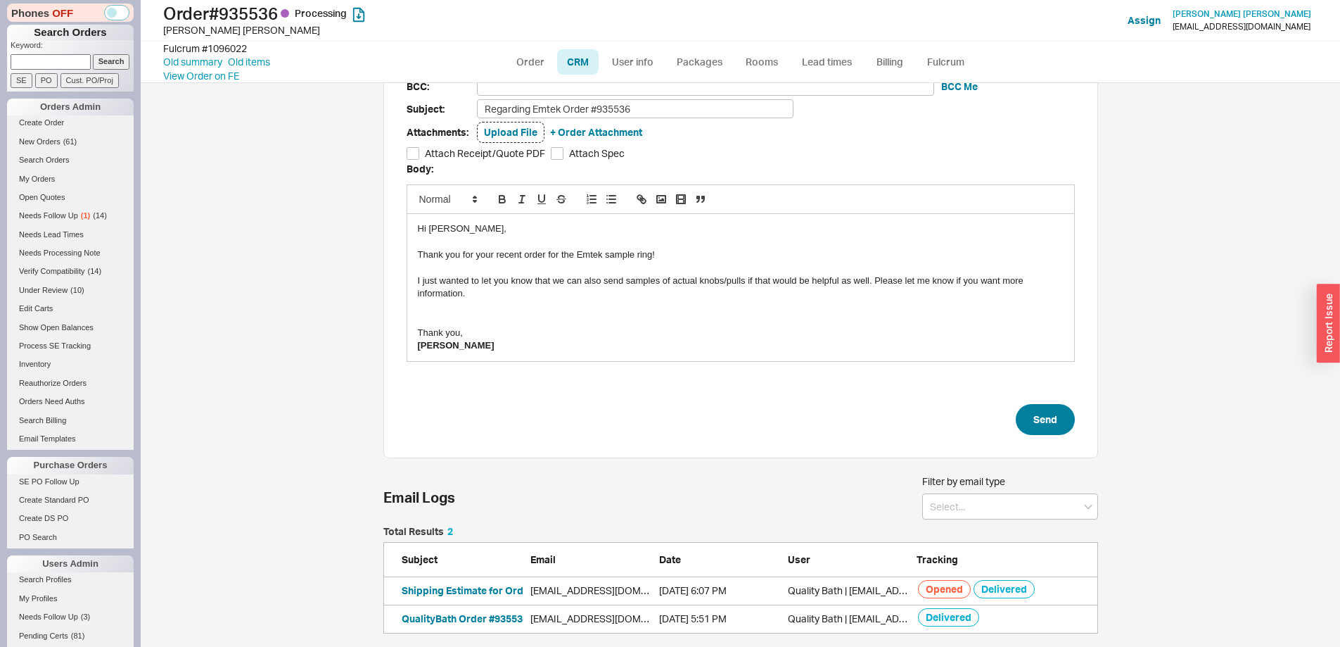
type input "Emtek Sample Ring"
click at [1050, 417] on button "Send" at bounding box center [1045, 419] width 59 height 31
select select "LOW"
